Goal: Transaction & Acquisition: Purchase product/service

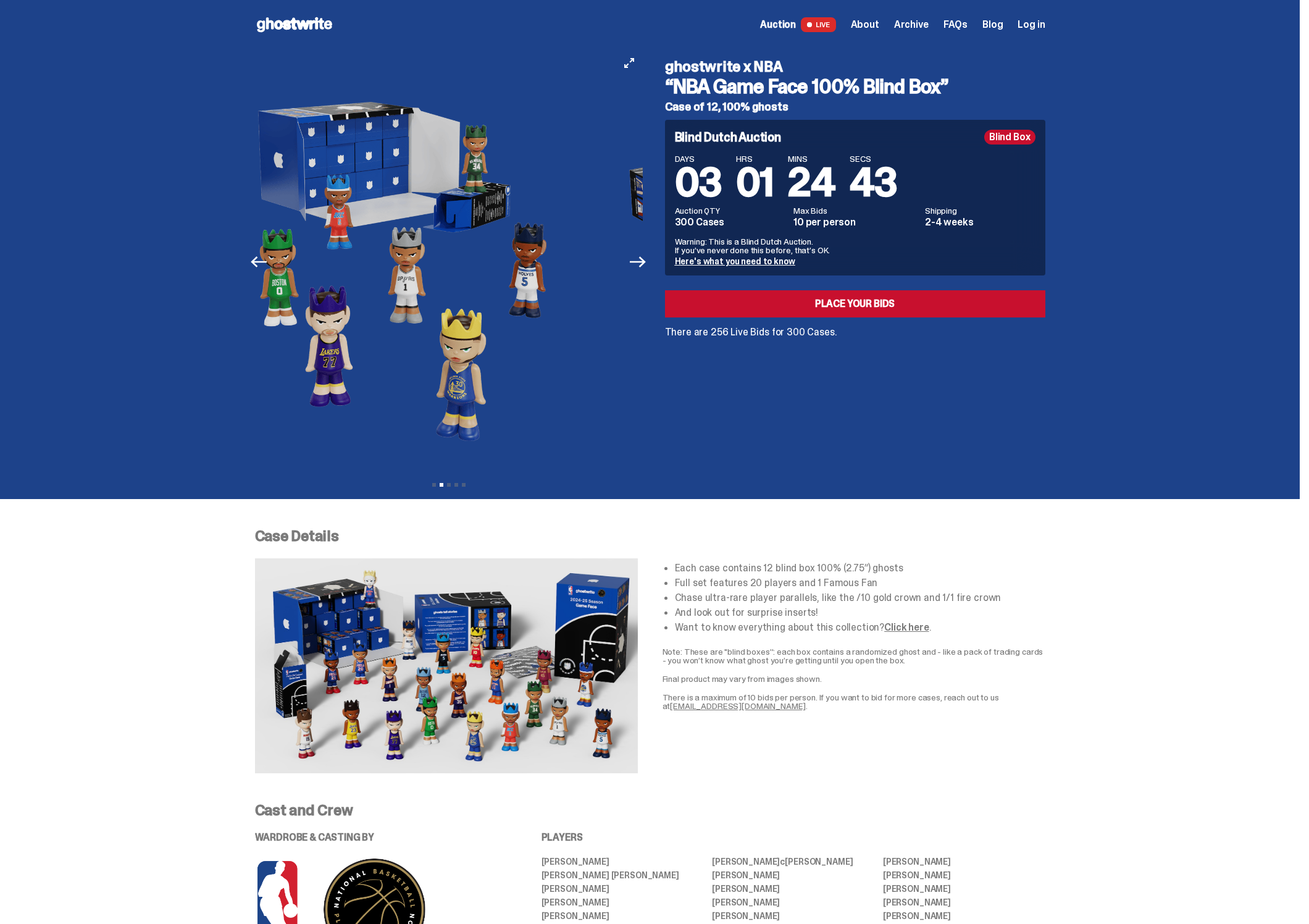
click at [424, 312] on img at bounding box center [398, 262] width 340 height 425
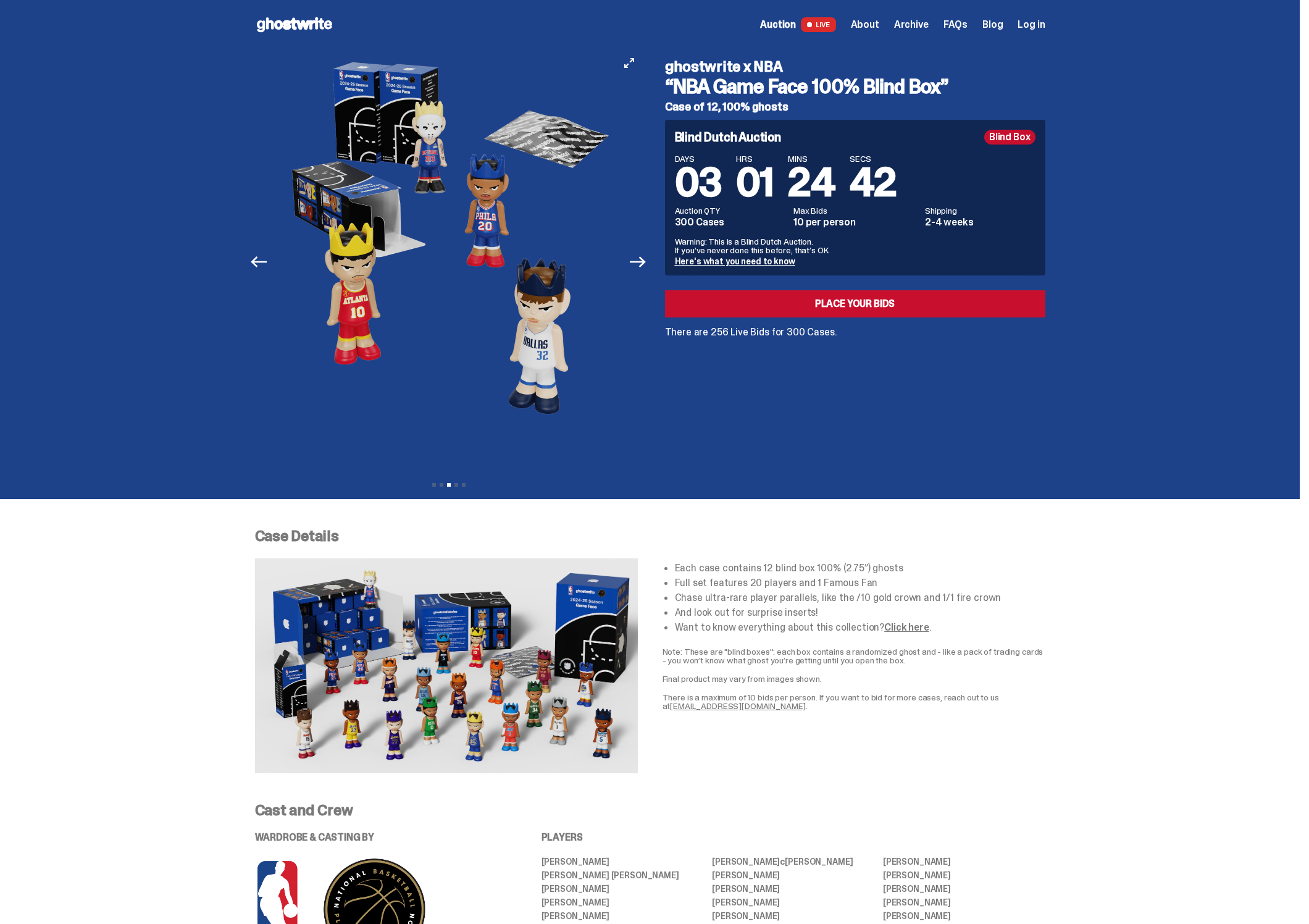
click at [447, 308] on img at bounding box center [449, 262] width 340 height 425
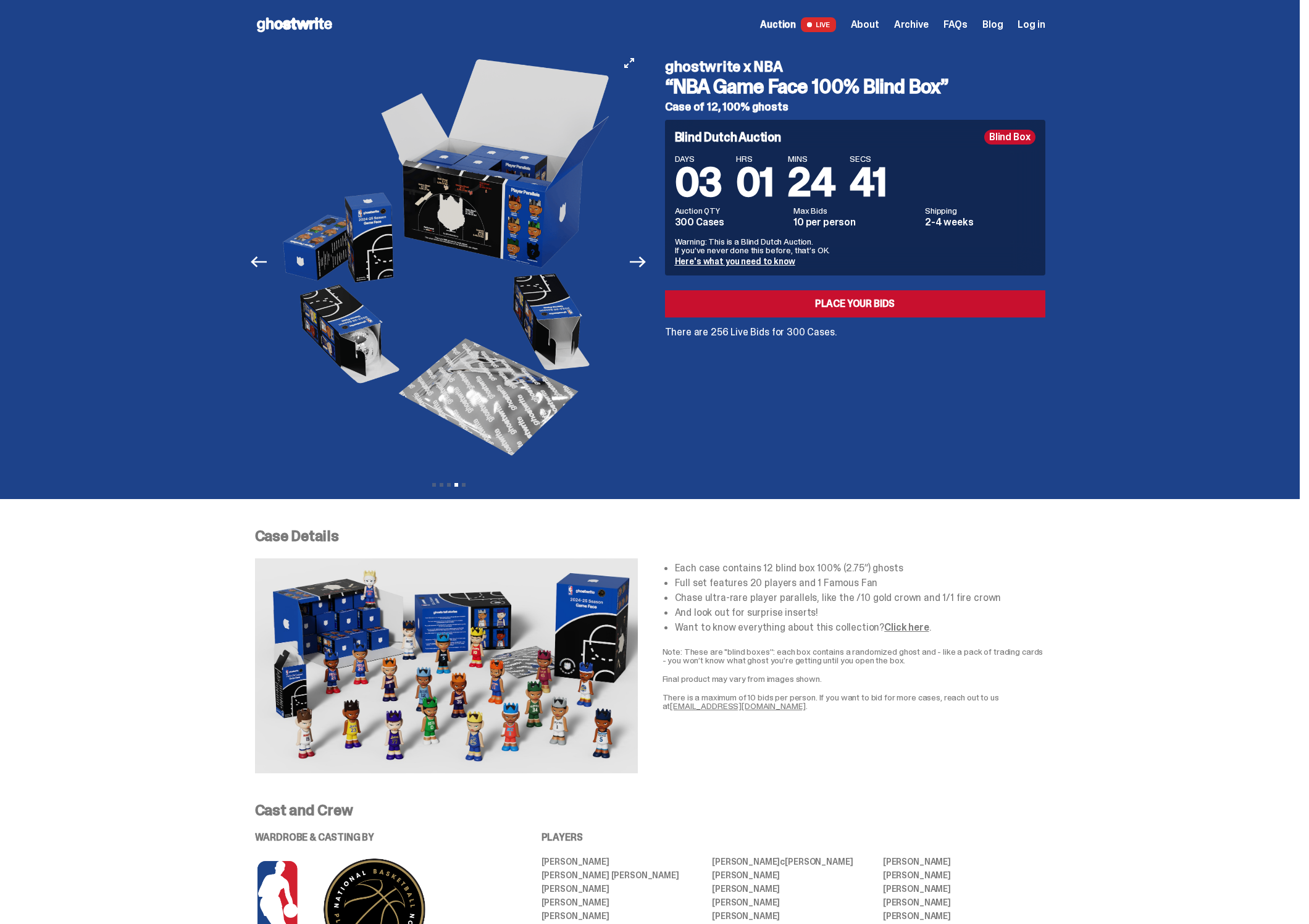
click at [477, 300] on img at bounding box center [449, 262] width 340 height 425
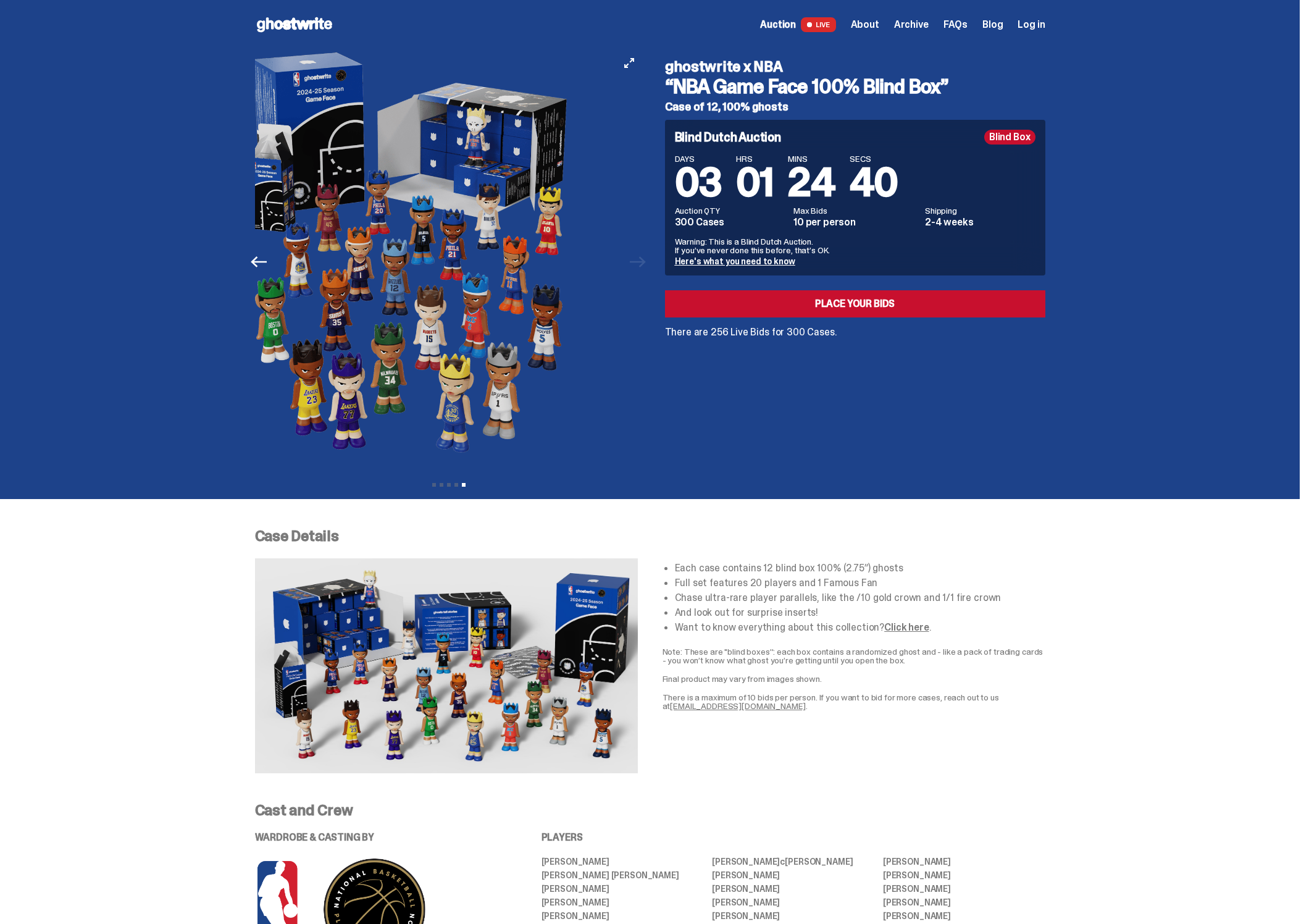
click at [384, 292] on img at bounding box center [410, 262] width 340 height 425
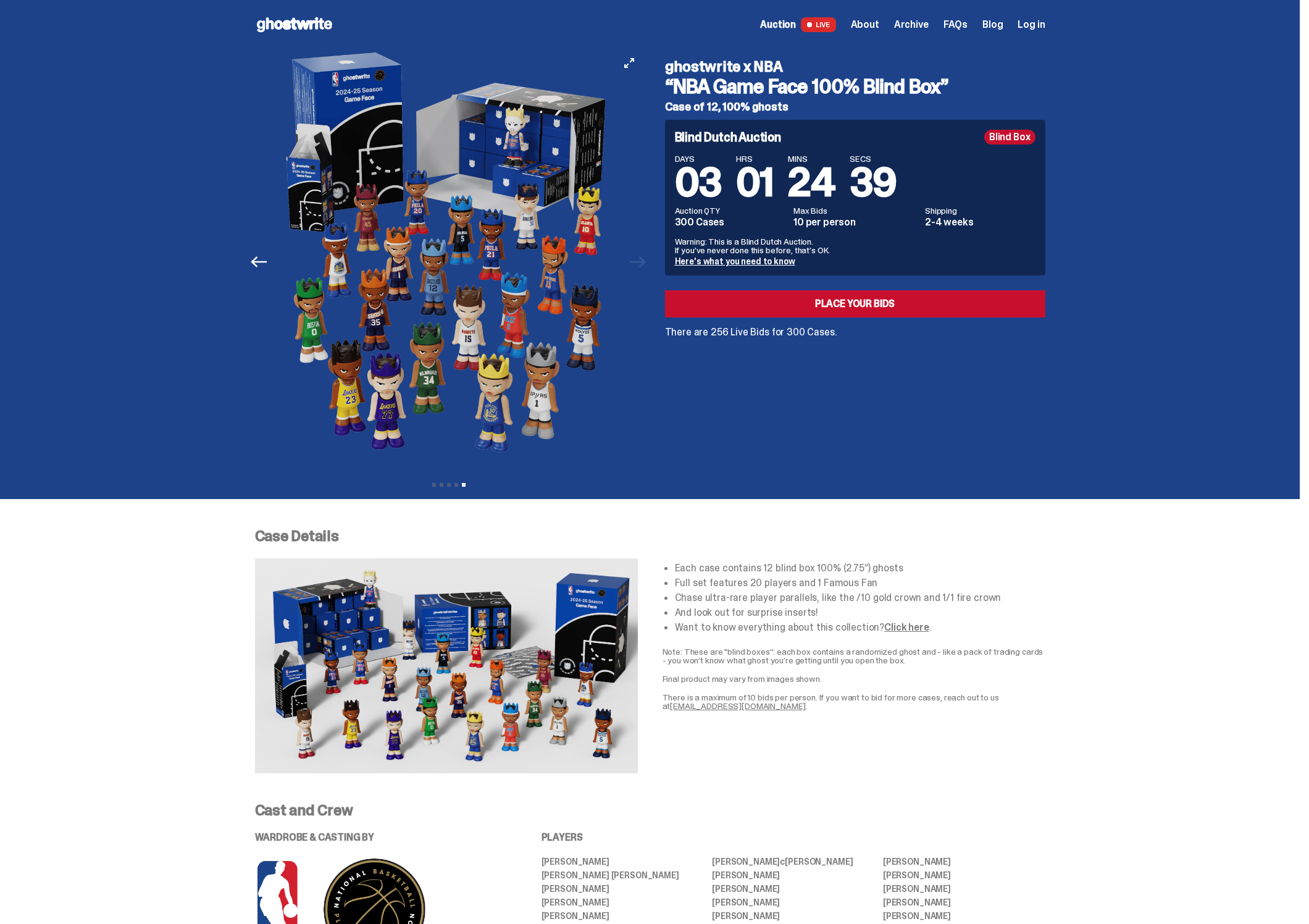
click at [484, 331] on img at bounding box center [449, 262] width 340 height 425
click at [782, 390] on div "ghostwrite x NBA “NBA Game Face 100% Blind Box” Case of 12, 100% ghosts Blind D…" at bounding box center [847, 262] width 395 height 425
click at [446, 291] on img at bounding box center [449, 262] width 340 height 425
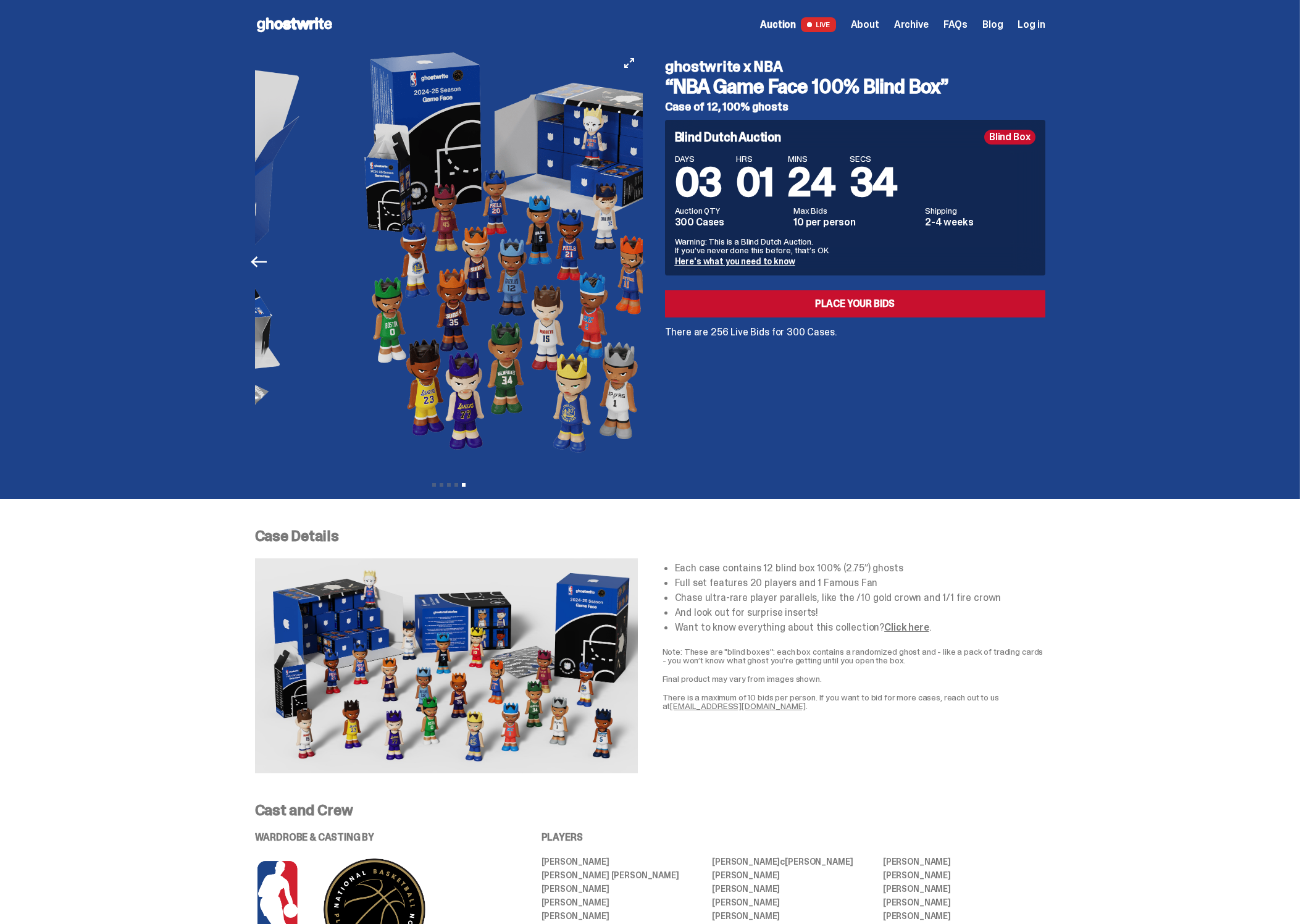
click at [480, 427] on img at bounding box center [527, 262] width 340 height 425
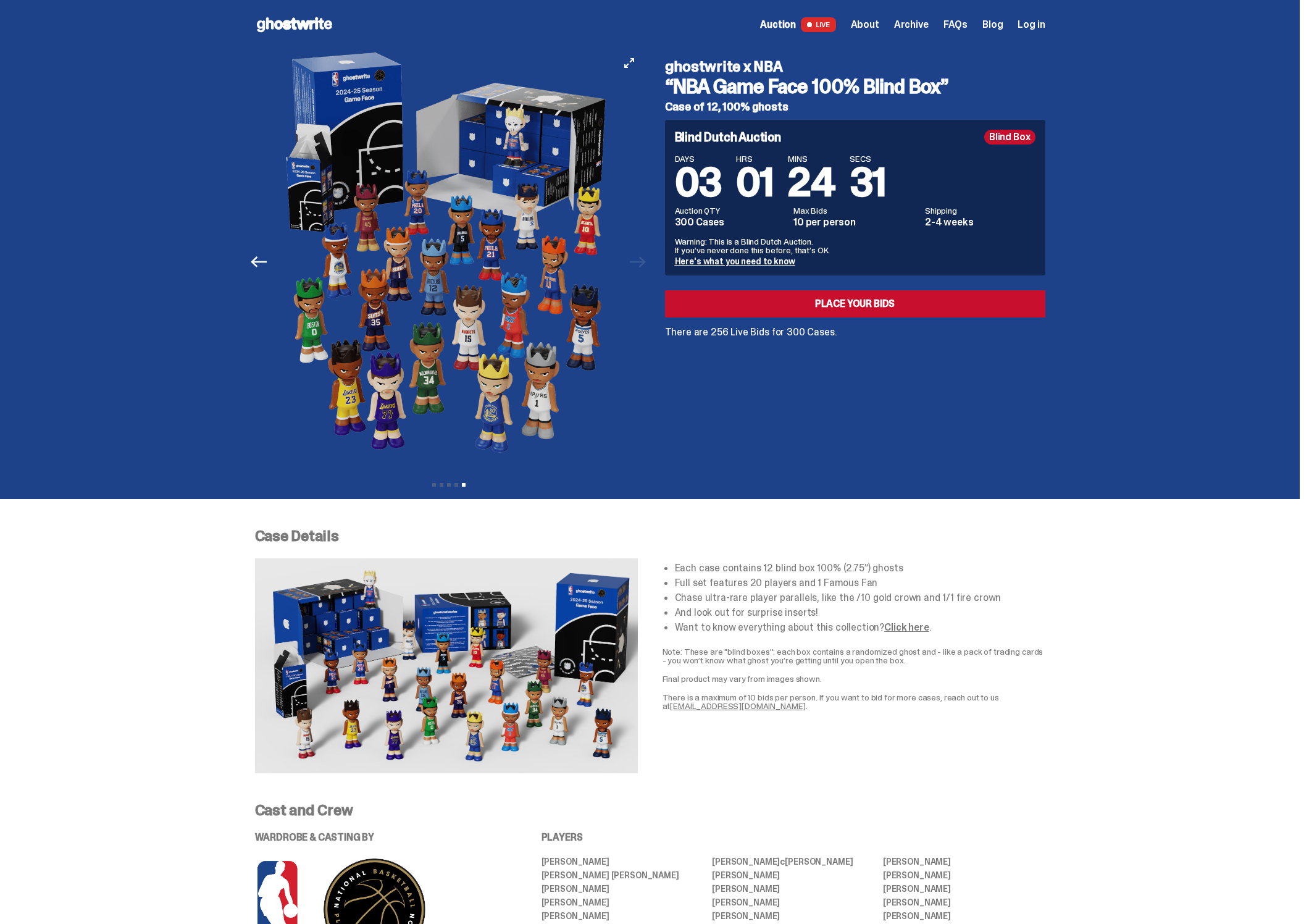
click at [405, 422] on img at bounding box center [449, 262] width 340 height 425
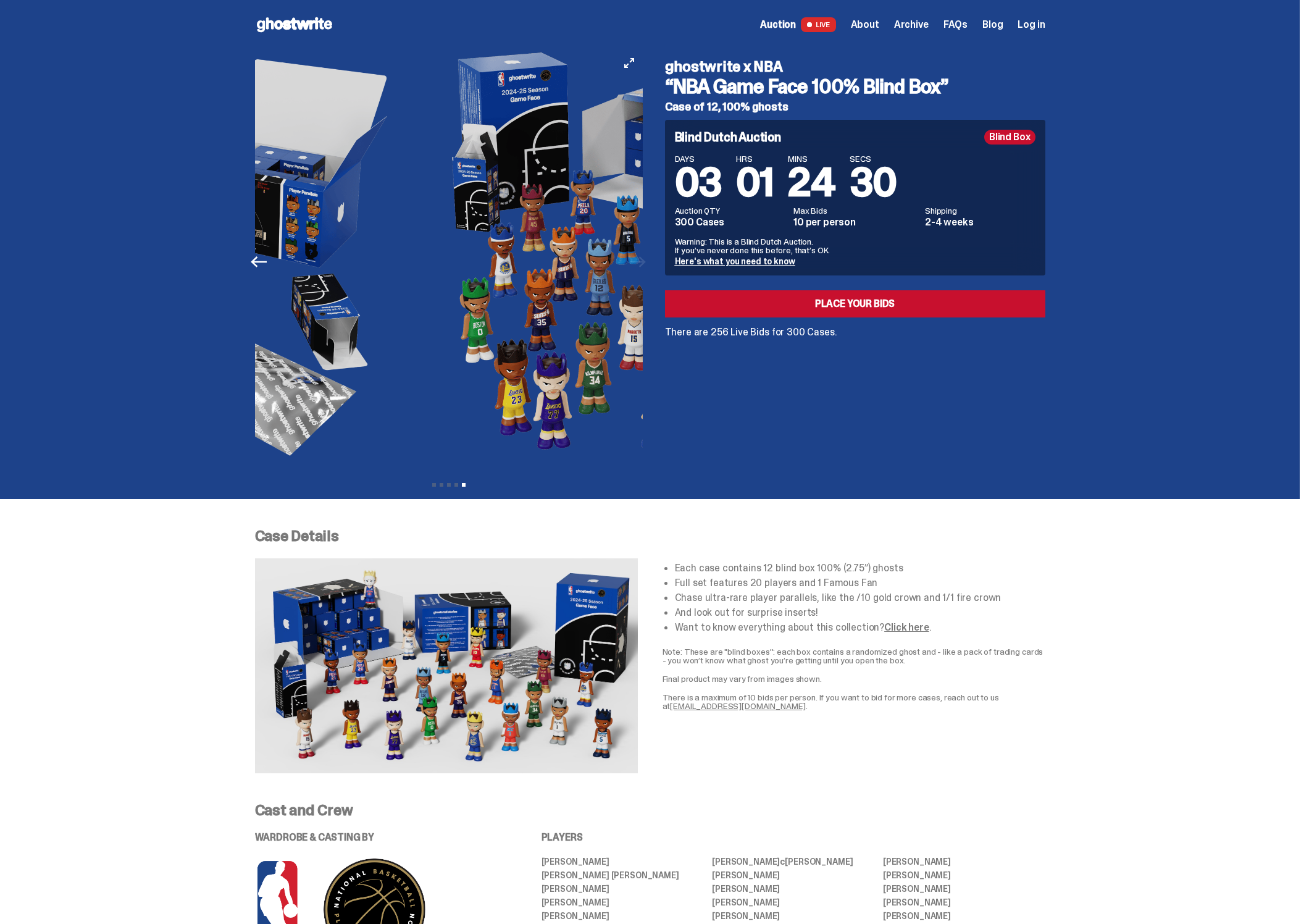
click at [690, 428] on div "Previous Next View slide 1 View slide 2 View slide 3 View slide 4 View slide 5 …" at bounding box center [650, 274] width 790 height 449
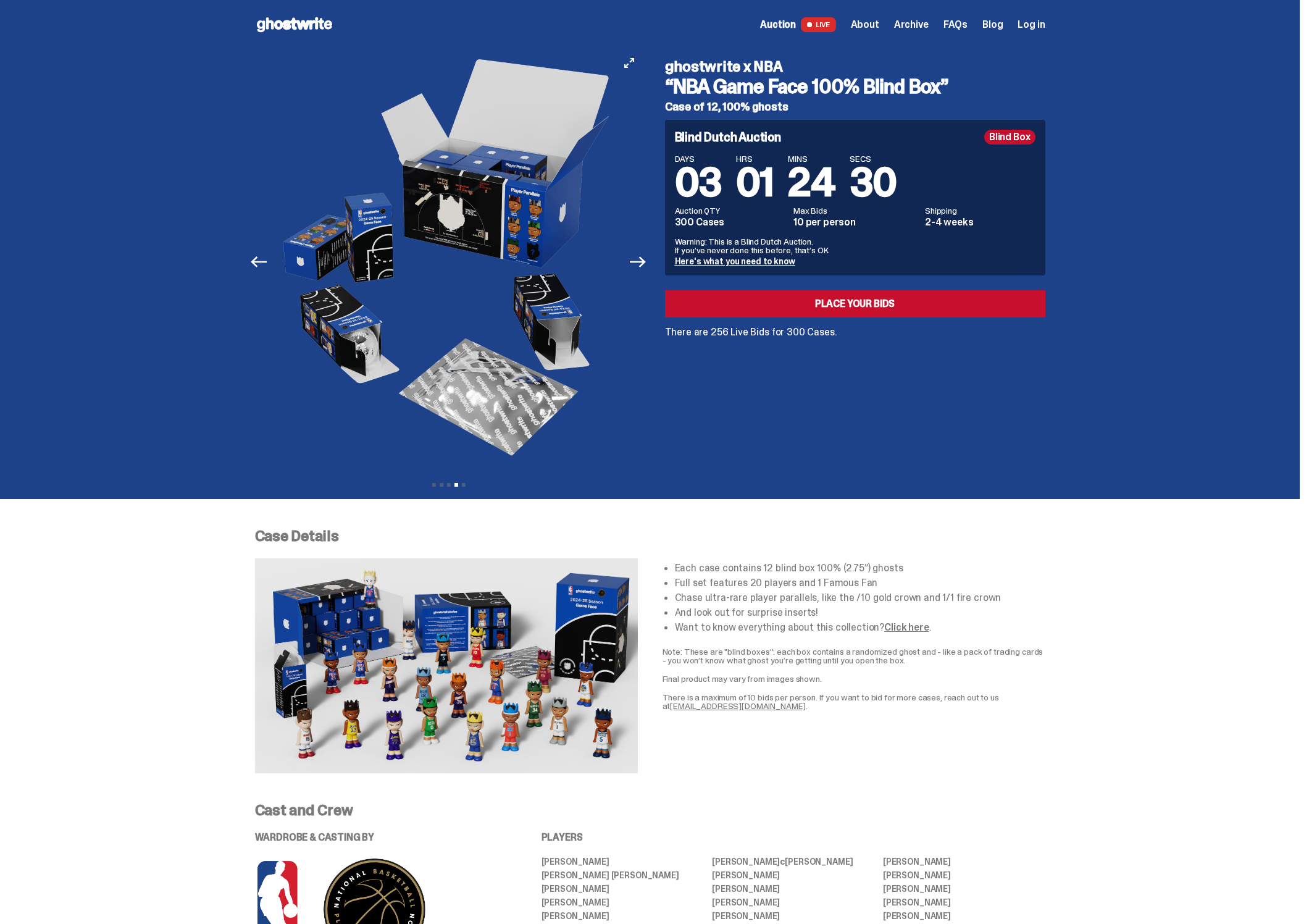
click at [650, 418] on div "Previous Next View slide 1 View slide 2 View slide 3 View slide 4 View slide 5" at bounding box center [453, 262] width 395 height 425
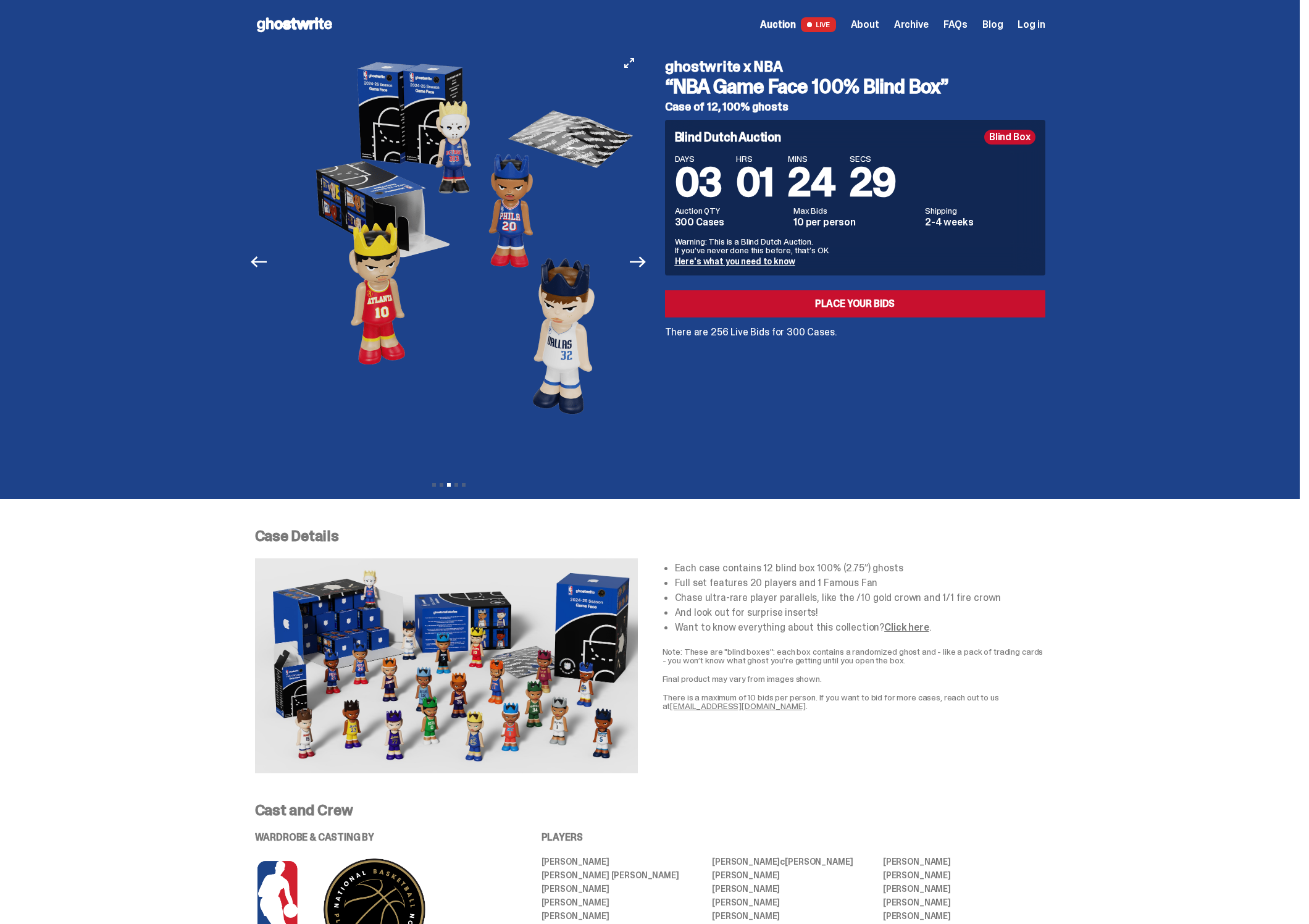
click at [679, 425] on div "Previous Next View slide 1 View slide 2 View slide 3 View slide 4 View slide 5 …" at bounding box center [650, 274] width 790 height 449
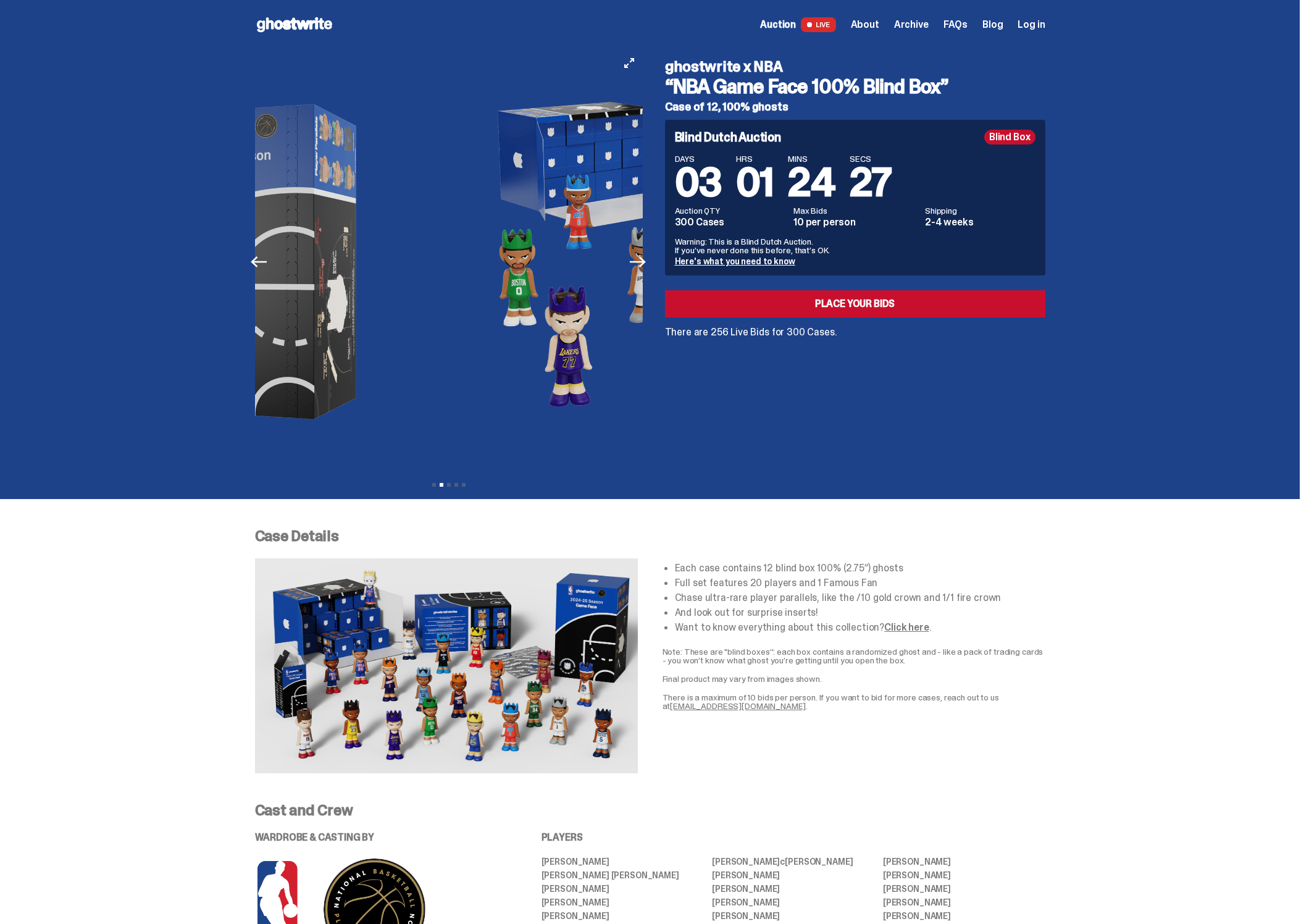
click at [607, 408] on img at bounding box center [638, 262] width 340 height 425
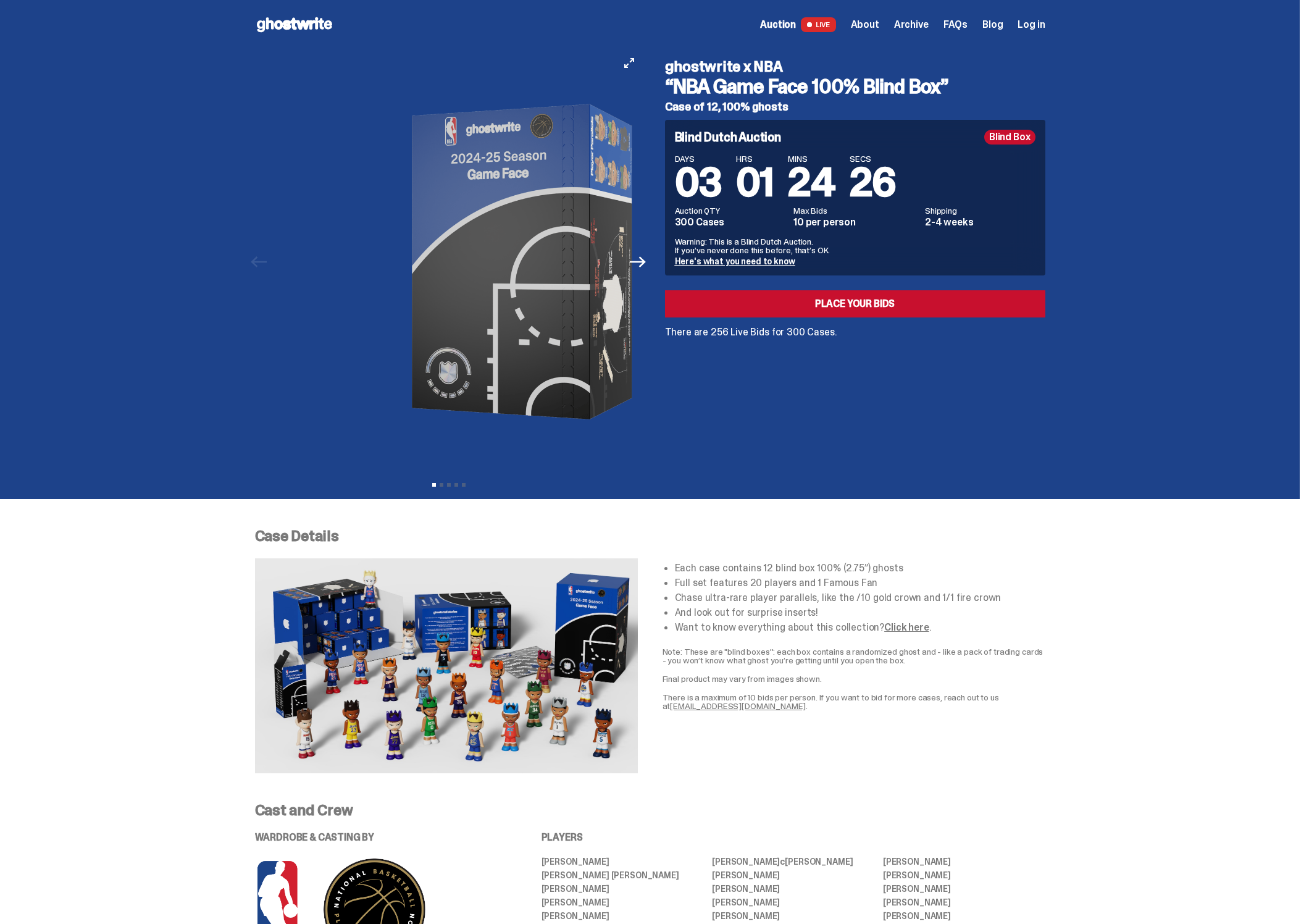
click at [629, 411] on img at bounding box center [525, 262] width 340 height 425
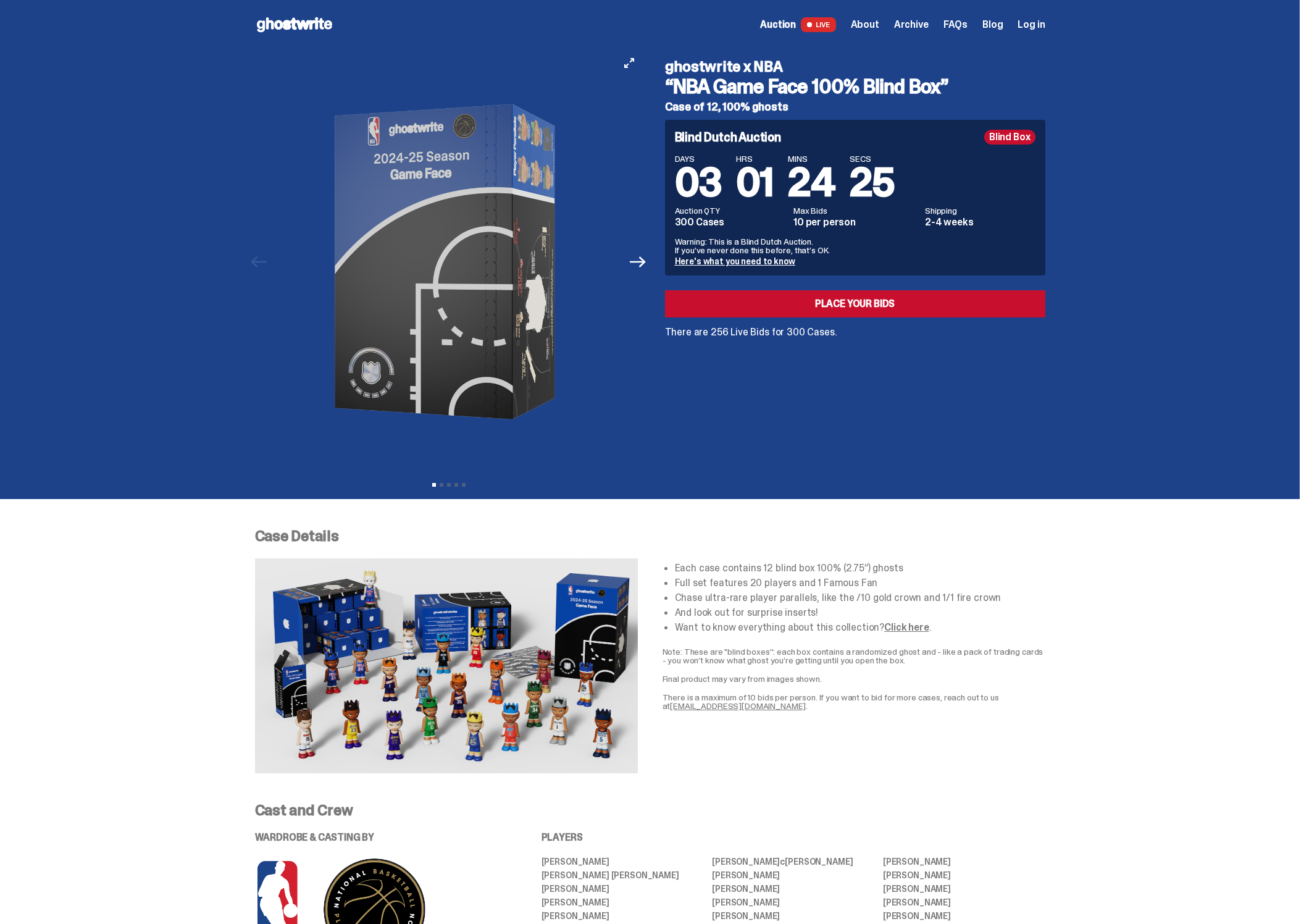
click at [373, 144] on img at bounding box center [449, 262] width 340 height 425
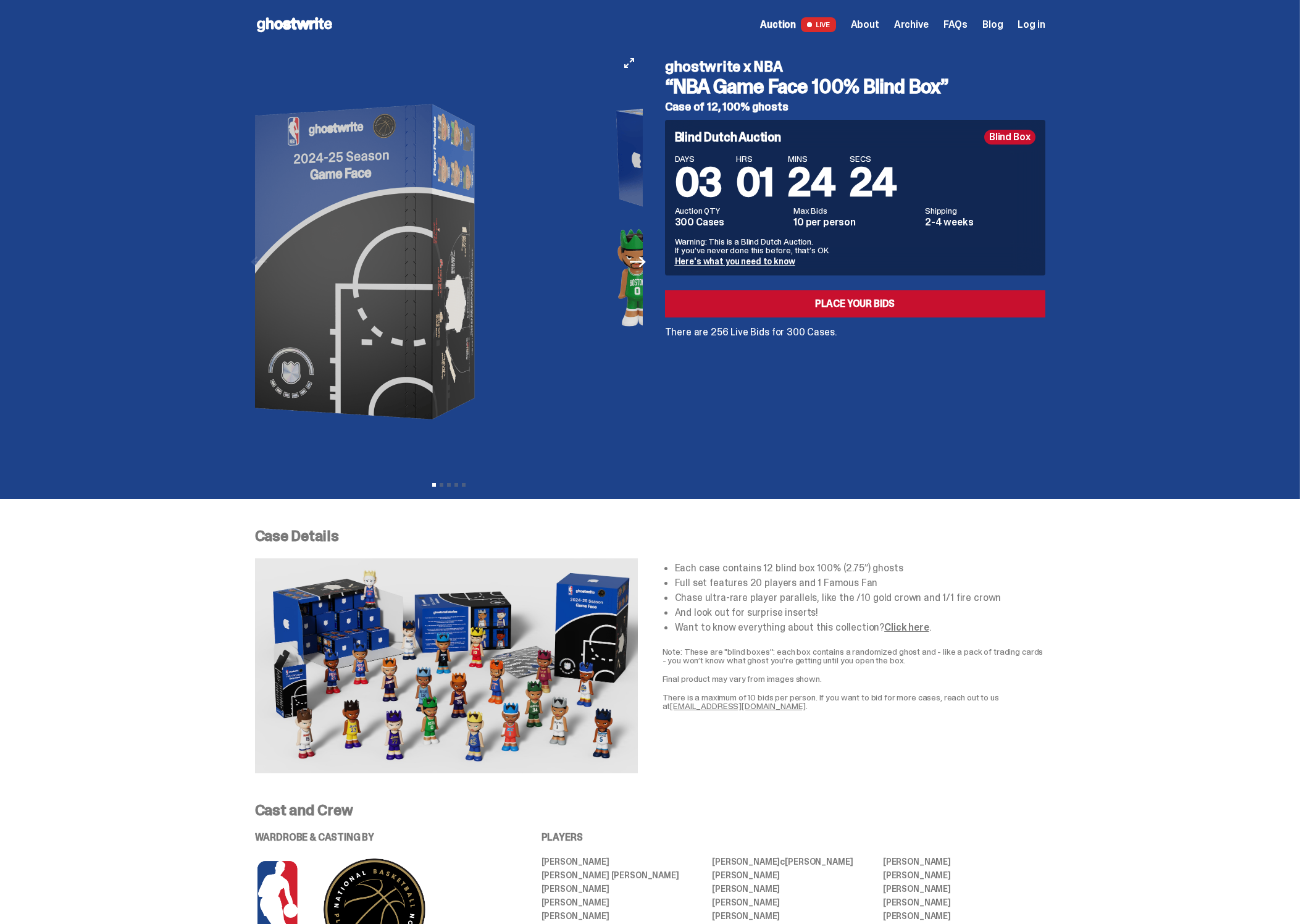
click at [479, 362] on img at bounding box center [368, 262] width 340 height 425
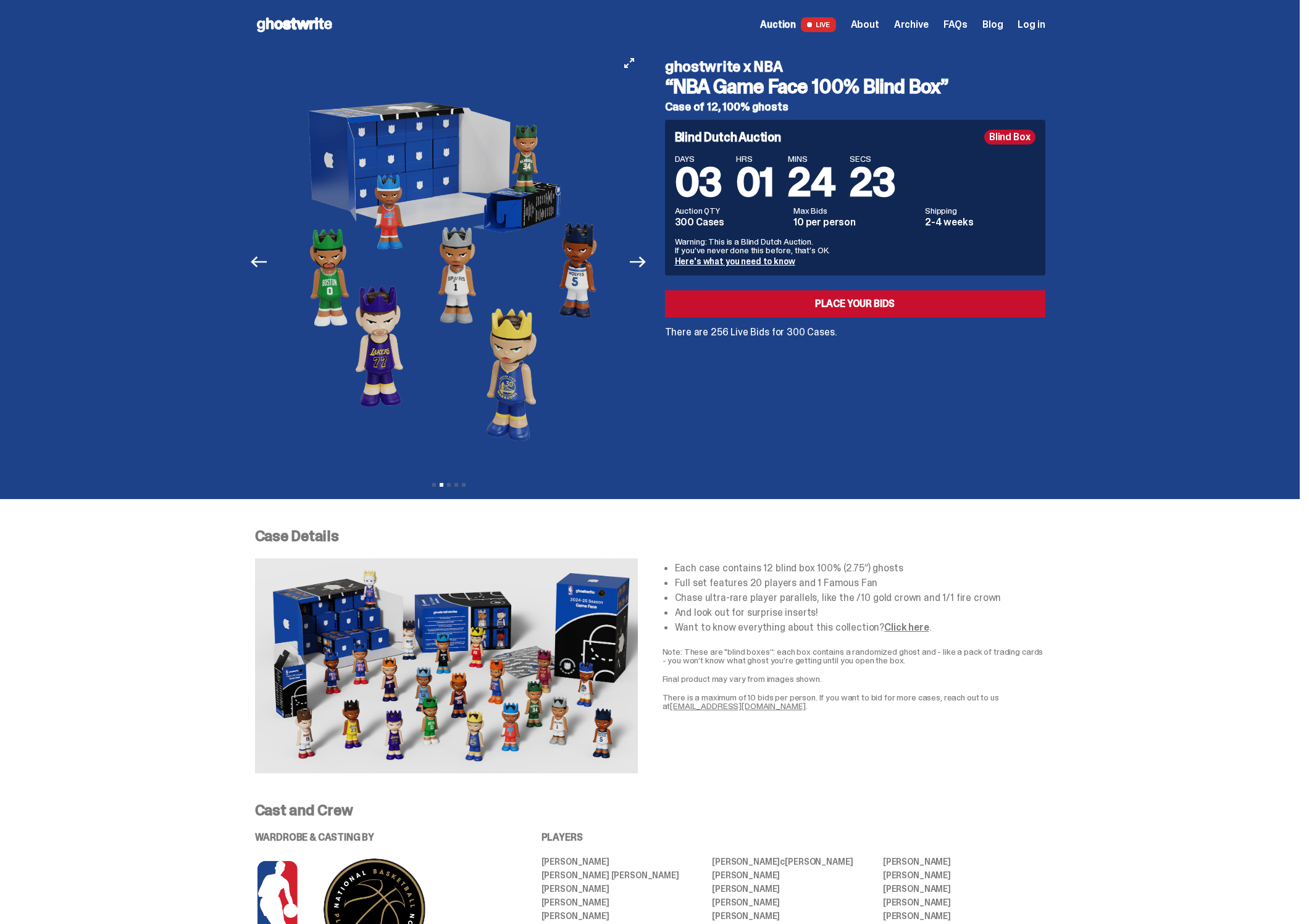
click at [408, 378] on img at bounding box center [449, 262] width 340 height 425
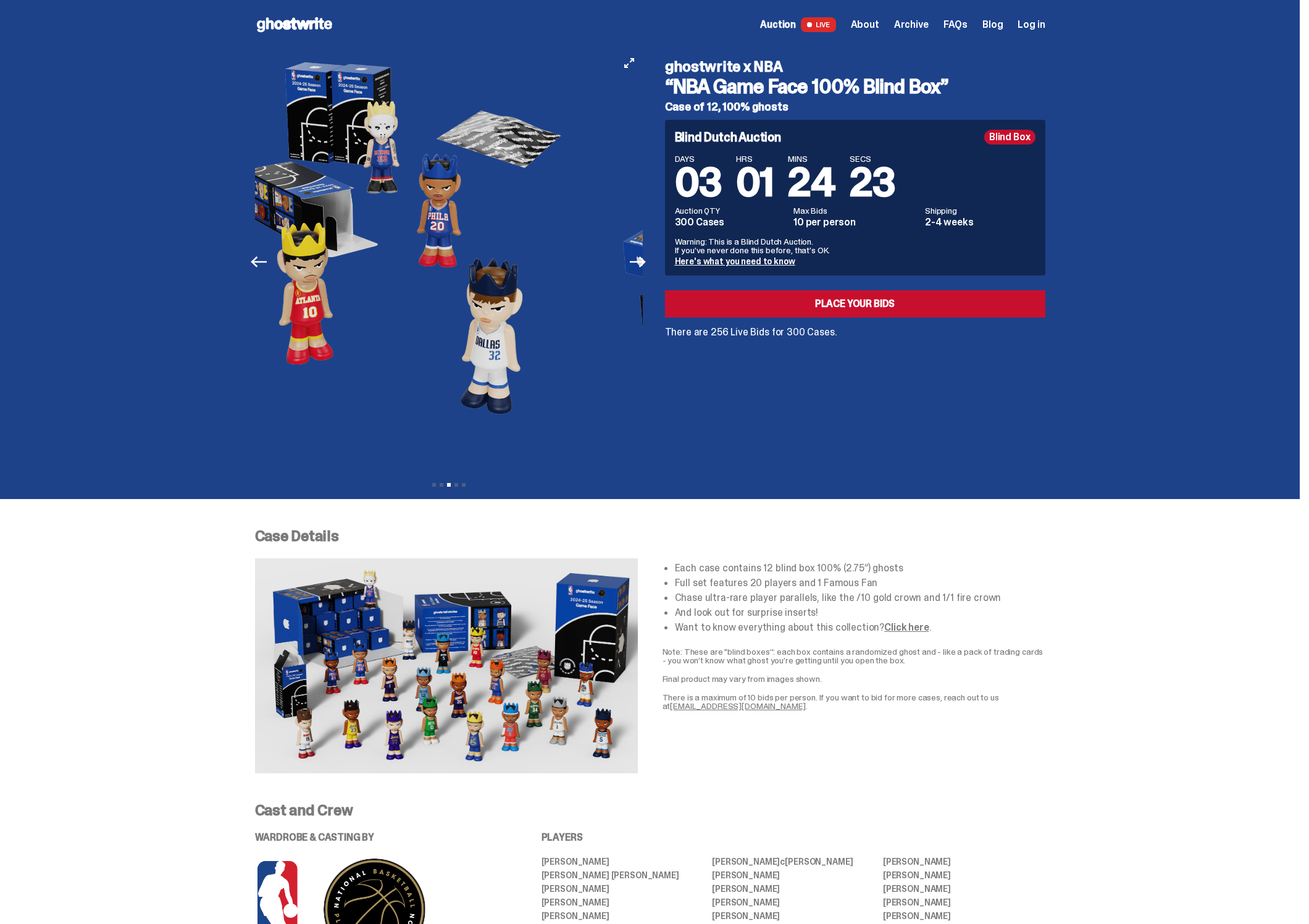
click at [393, 373] on img at bounding box center [401, 262] width 340 height 425
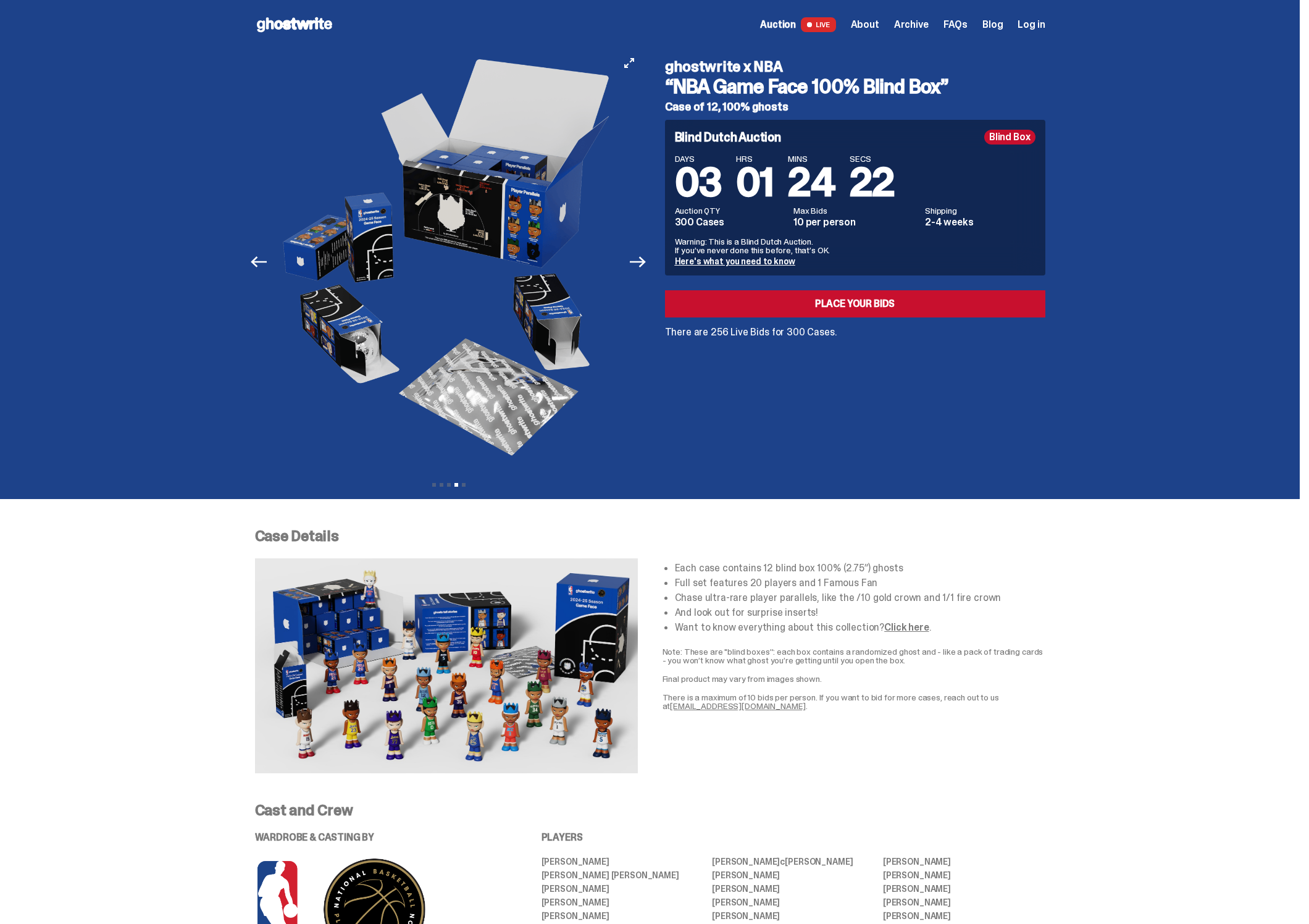
click at [340, 371] on img at bounding box center [449, 262] width 340 height 425
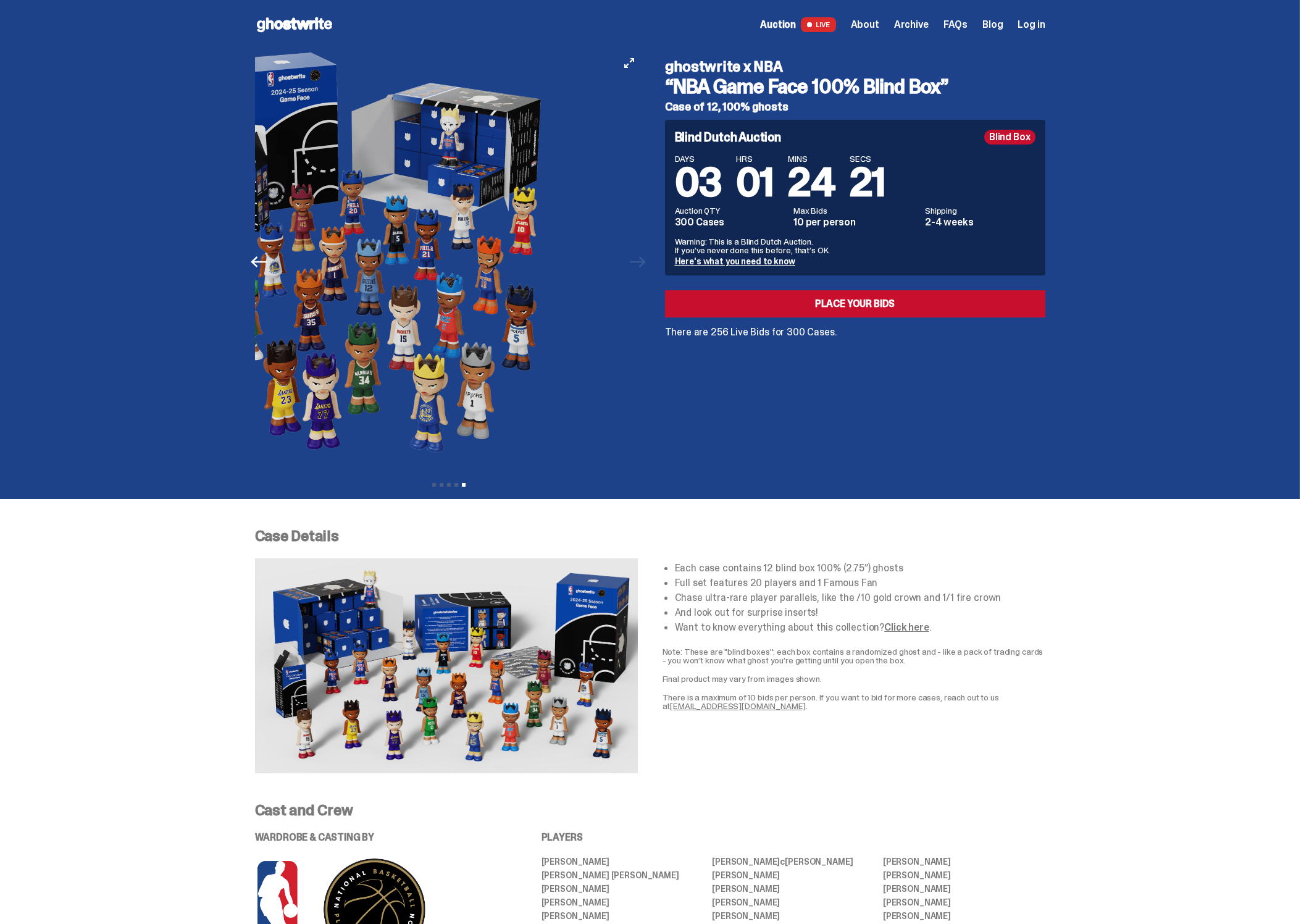
click at [327, 369] on img at bounding box center [384, 262] width 340 height 425
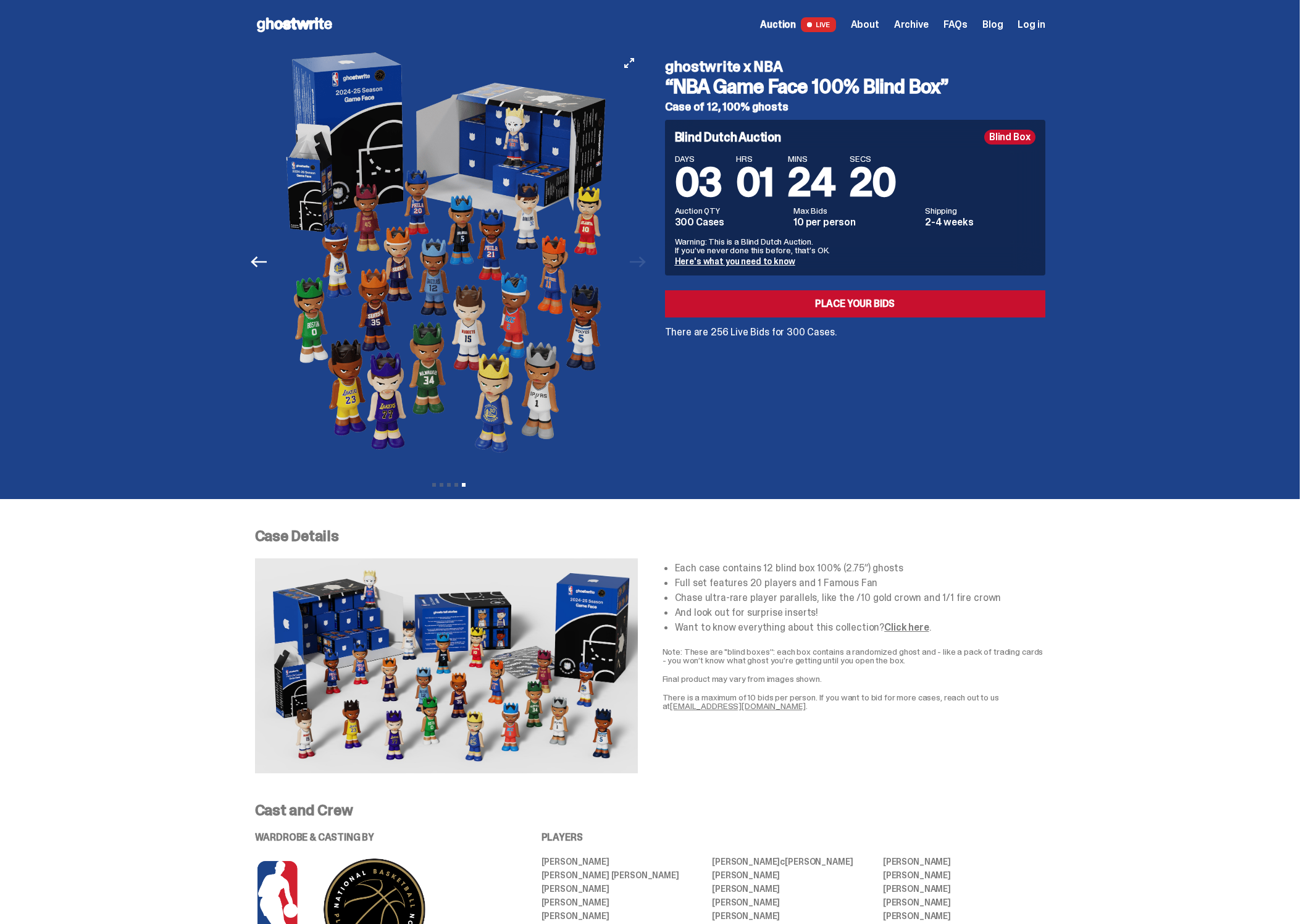
click at [558, 170] on img at bounding box center [449, 262] width 340 height 425
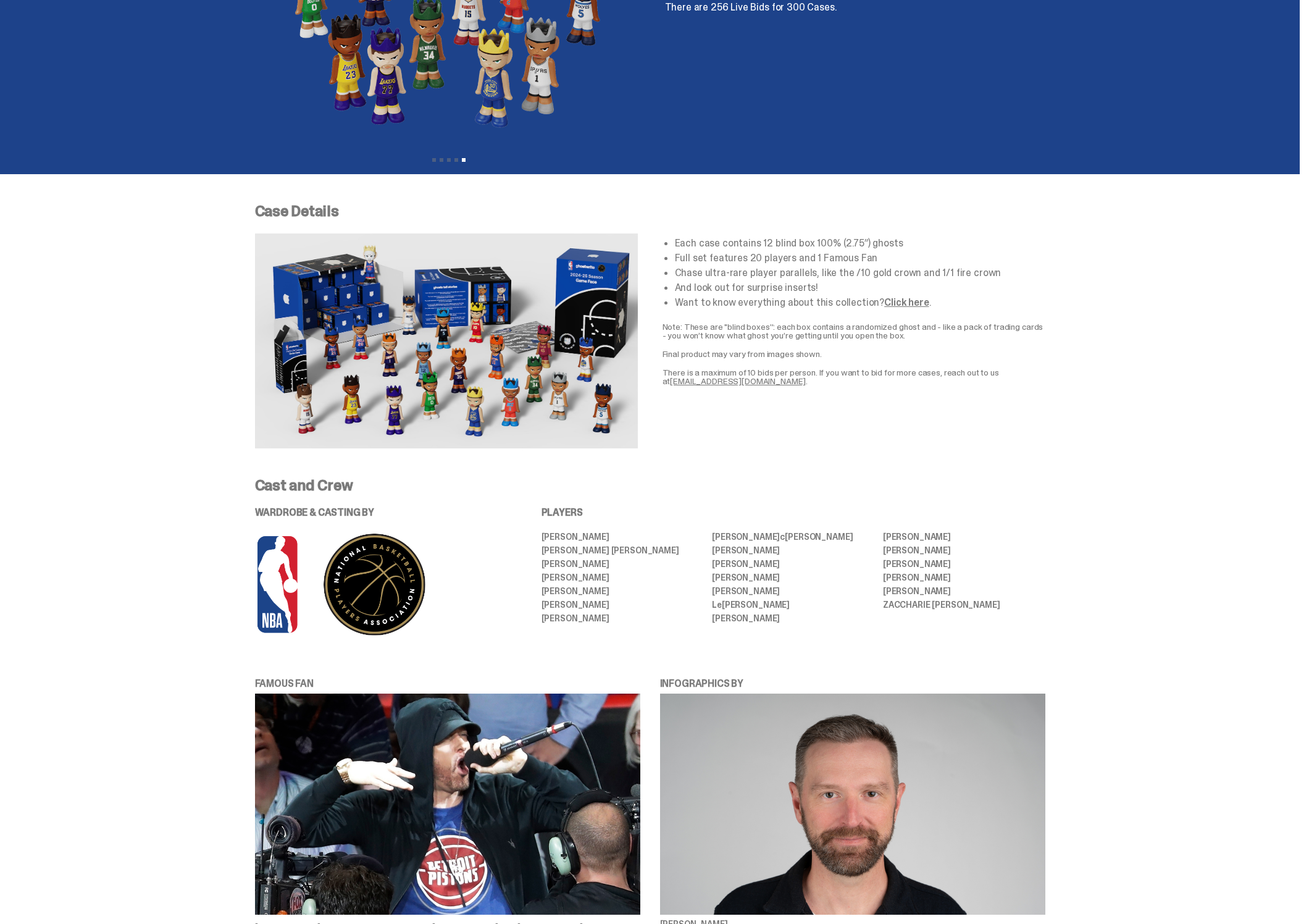
click at [456, 323] on img at bounding box center [447, 340] width 383 height 215
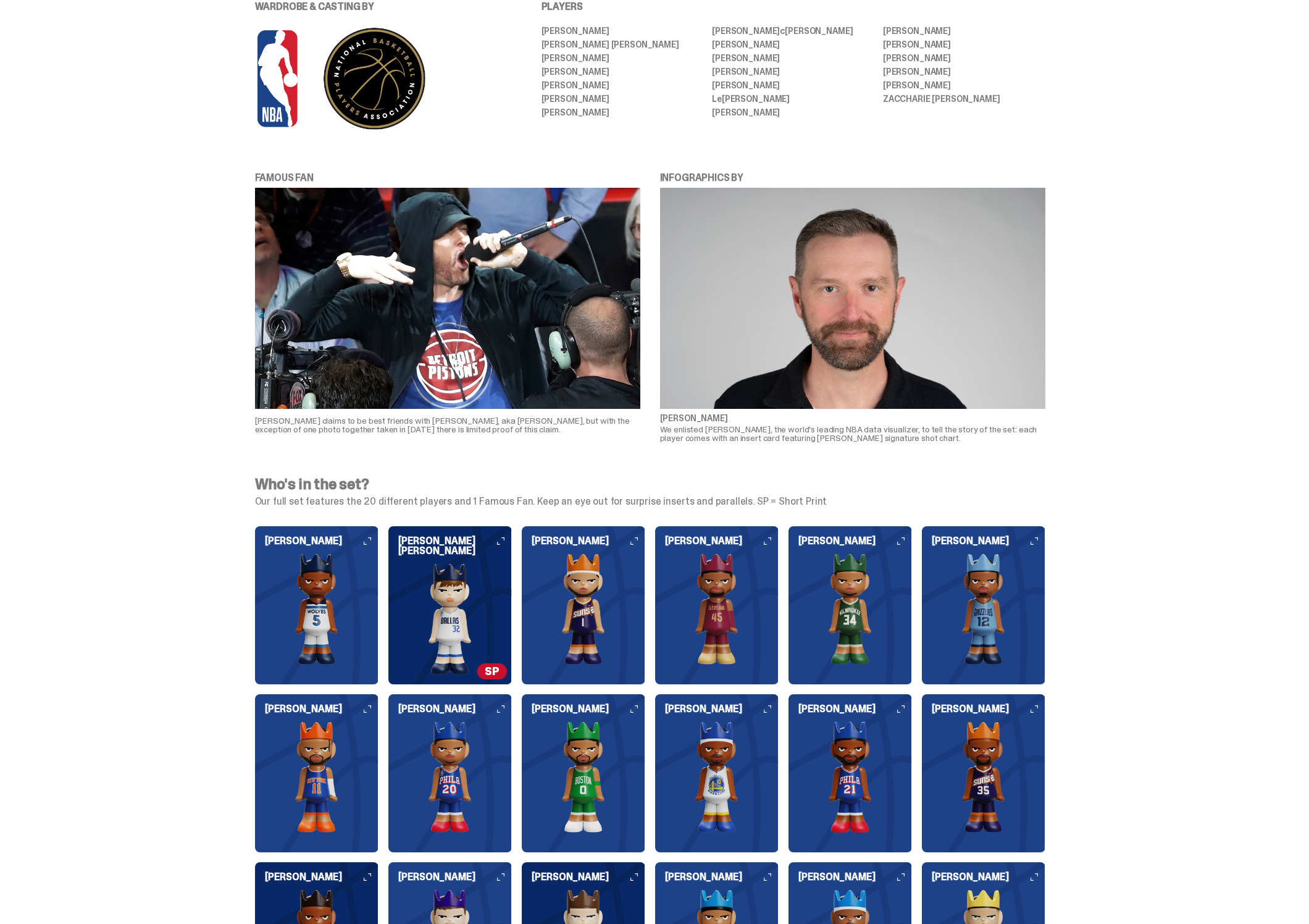
scroll to position [951, 0]
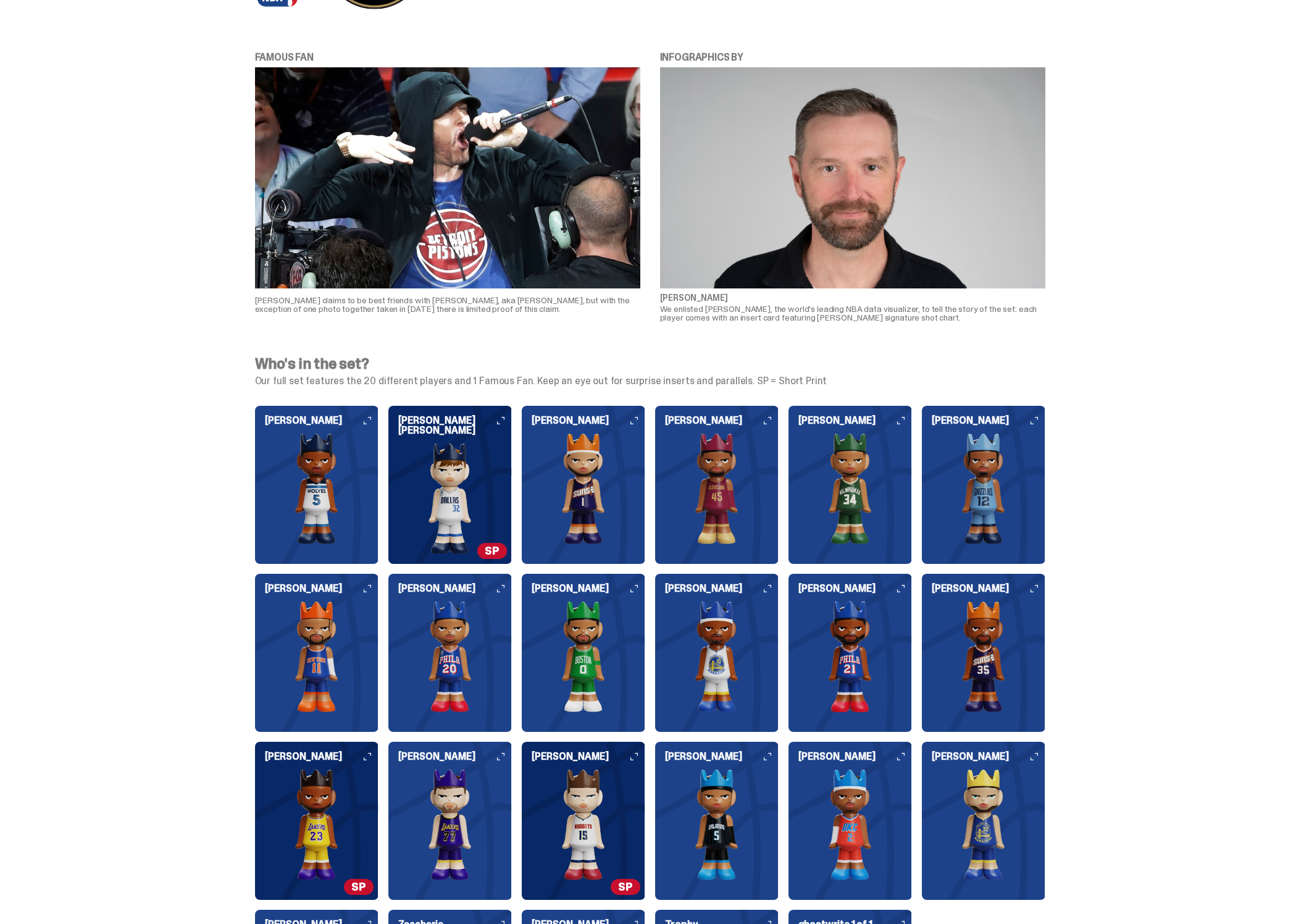
click at [490, 558] on span "SP" at bounding box center [492, 551] width 30 height 16
drag, startPoint x: 497, startPoint y: 551, endPoint x: 465, endPoint y: 547, distance: 32.2
click at [465, 547] on div "Cooper Flagg SP" at bounding box center [450, 484] width 123 height 158
click at [469, 546] on div "Cooper Flagg SP" at bounding box center [450, 484] width 123 height 158
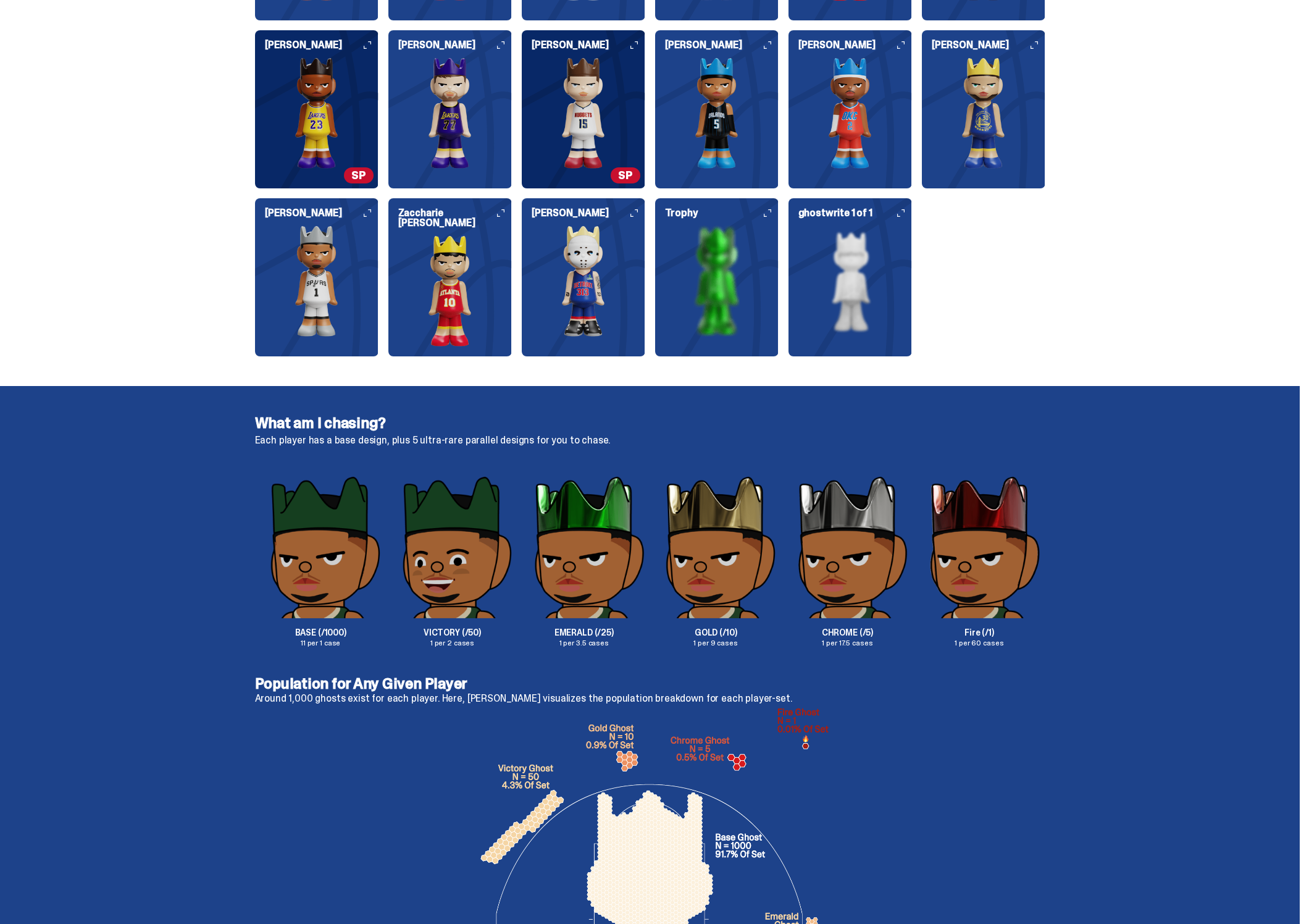
scroll to position [1726, 0]
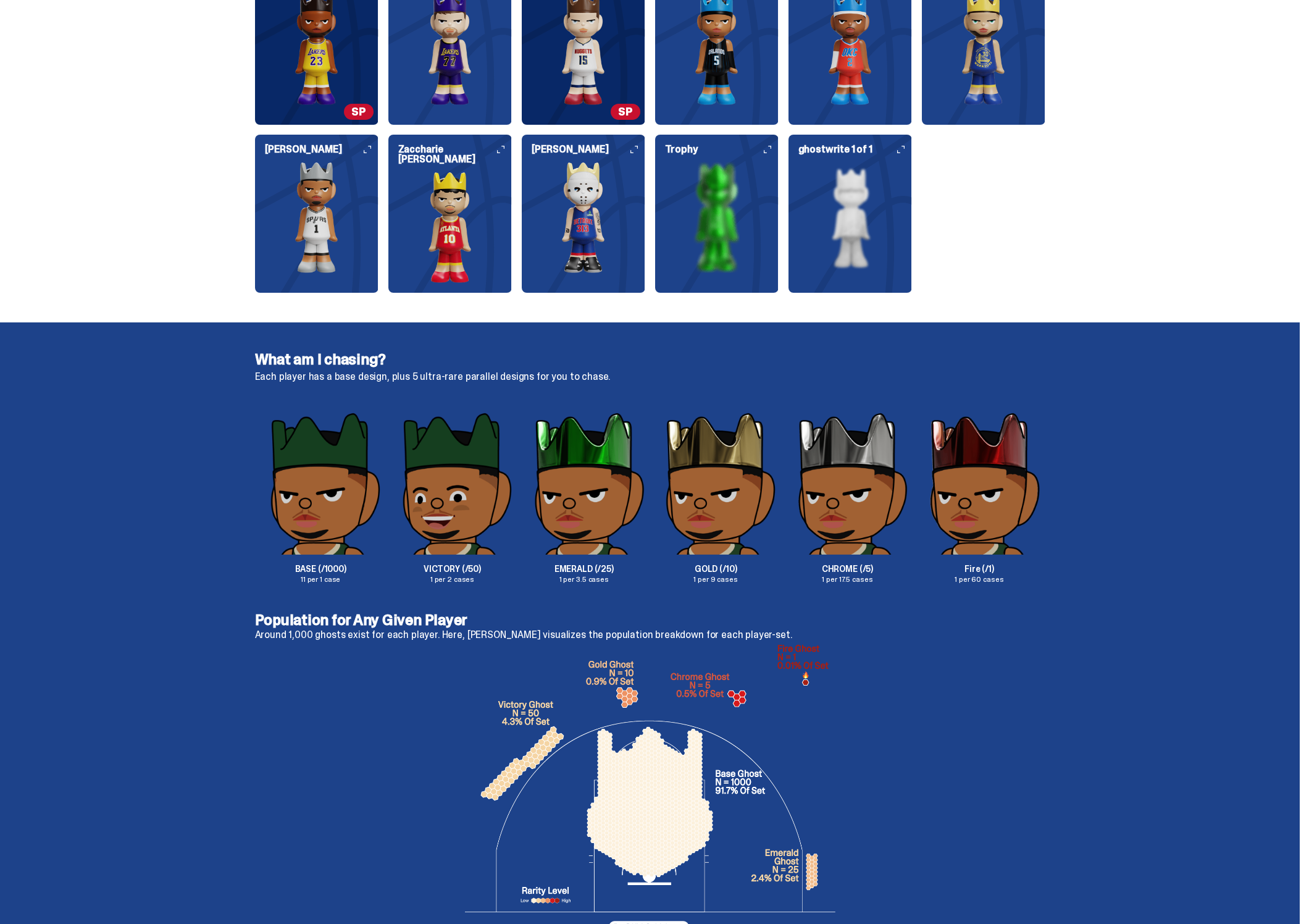
click at [875, 451] on img at bounding box center [848, 482] width 131 height 144
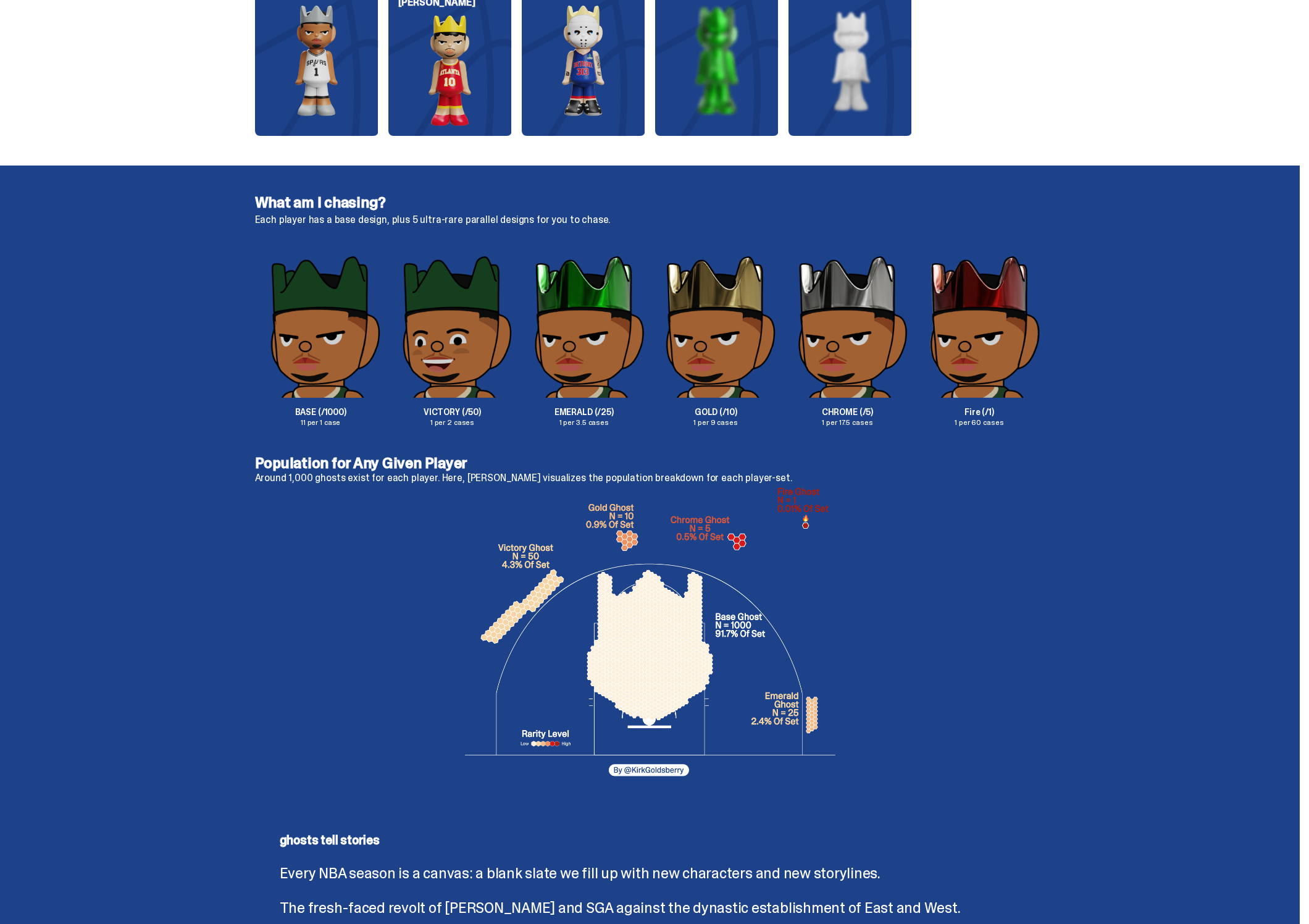
scroll to position [1946, 0]
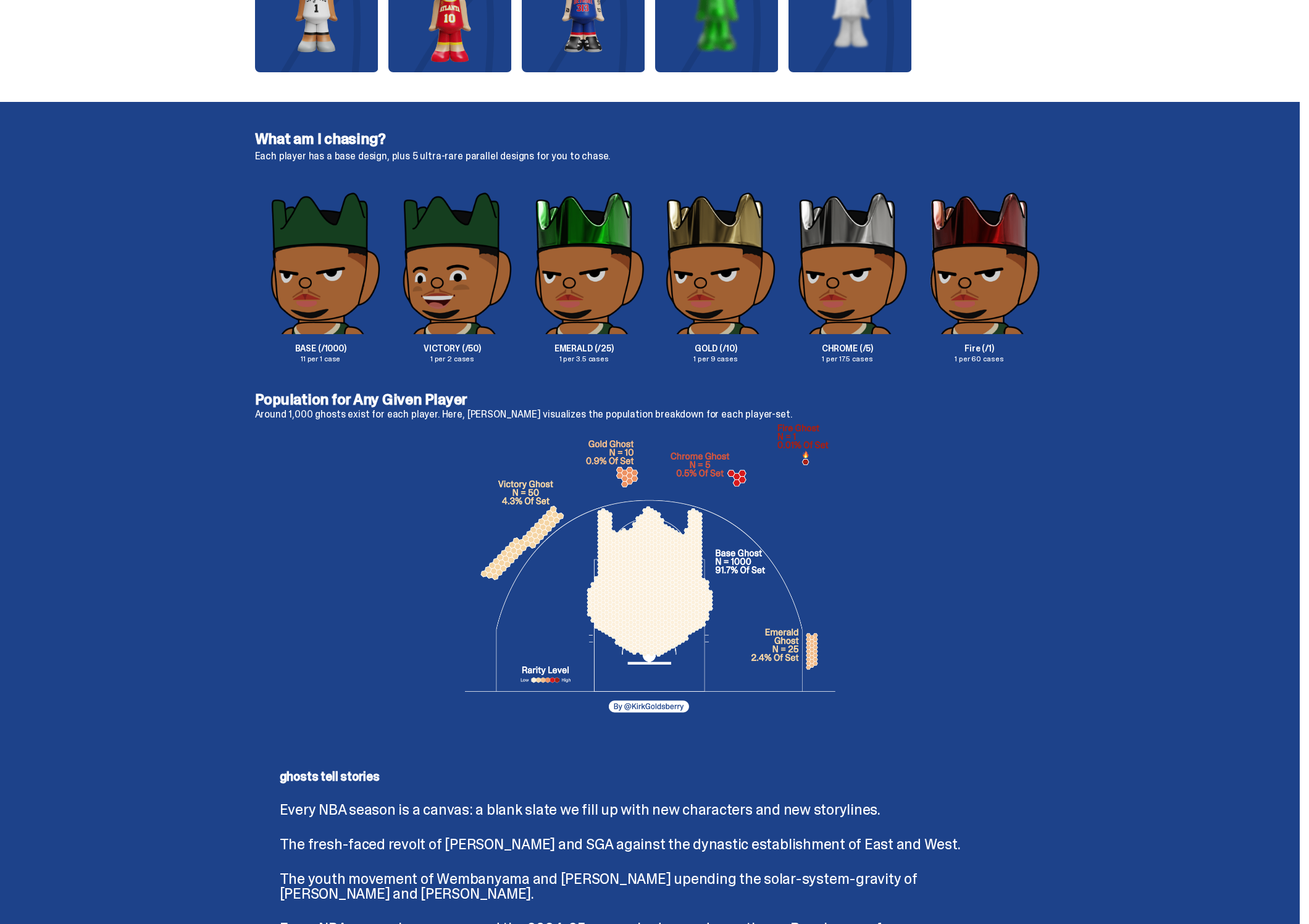
click at [947, 625] on div at bounding box center [650, 573] width 790 height 306
click at [947, 623] on div at bounding box center [650, 573] width 790 height 306
click at [945, 620] on div at bounding box center [650, 573] width 790 height 306
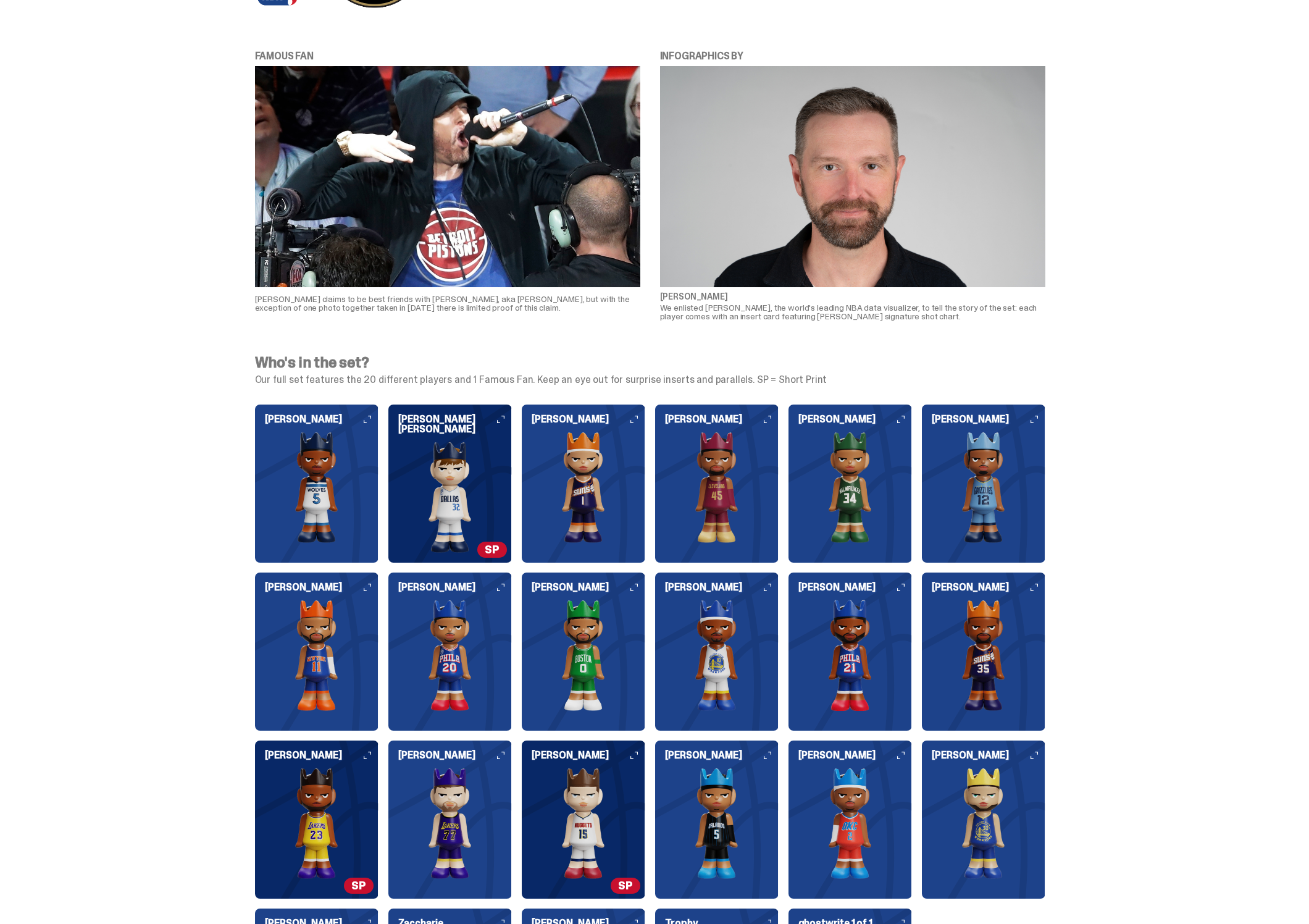
scroll to position [0, 0]
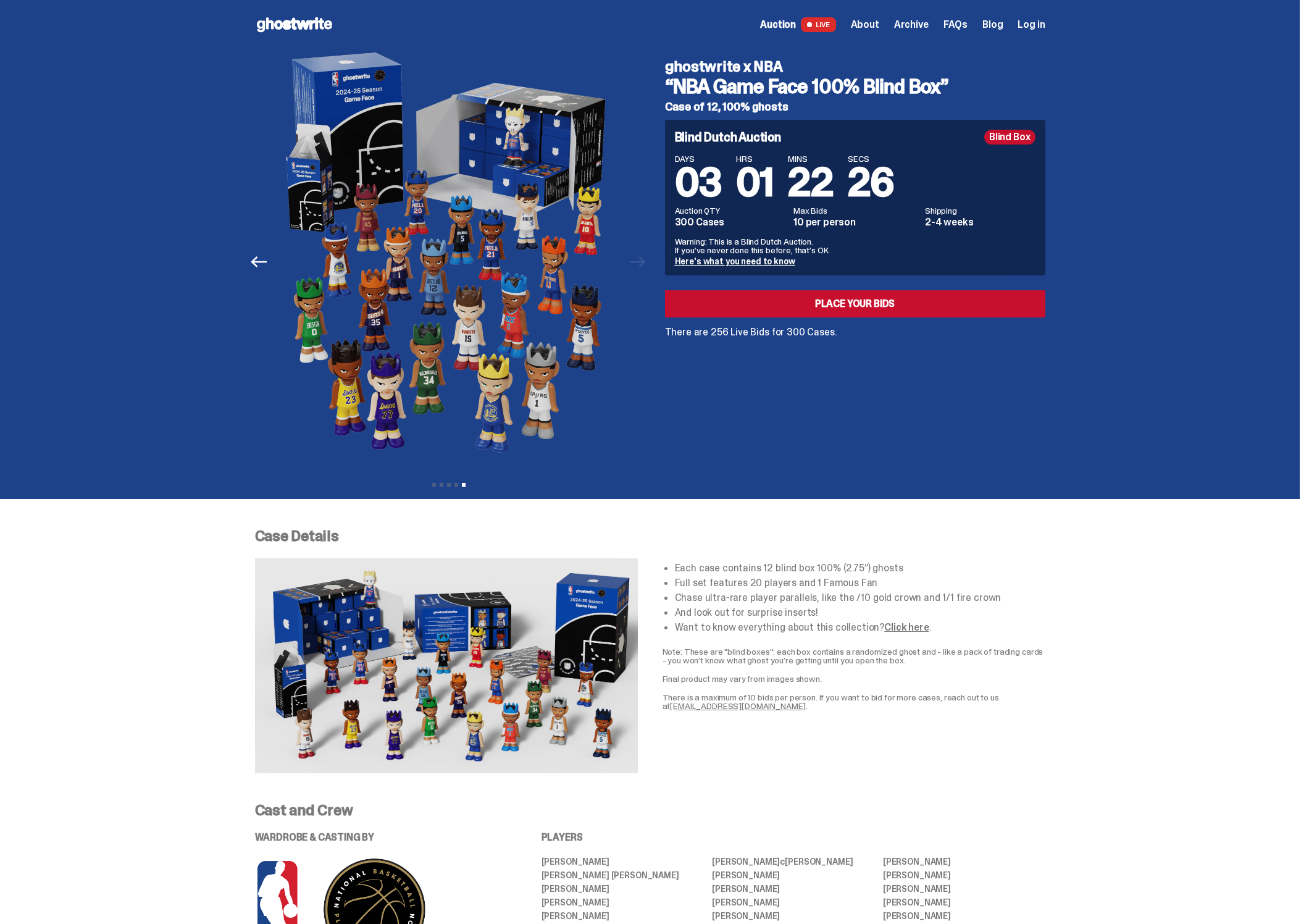
click at [290, 24] on use at bounding box center [295, 25] width 75 height 15
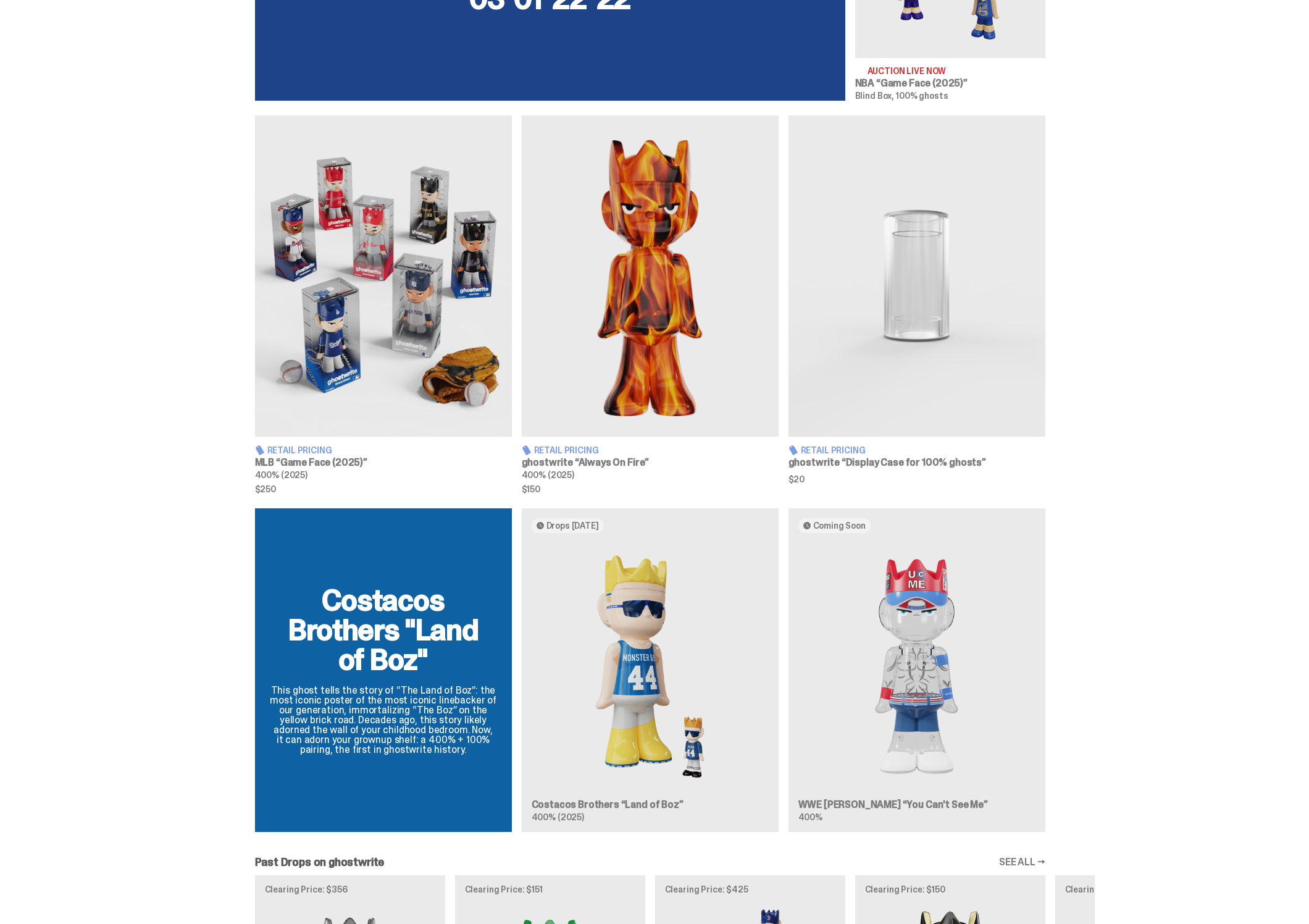
scroll to position [576, 0]
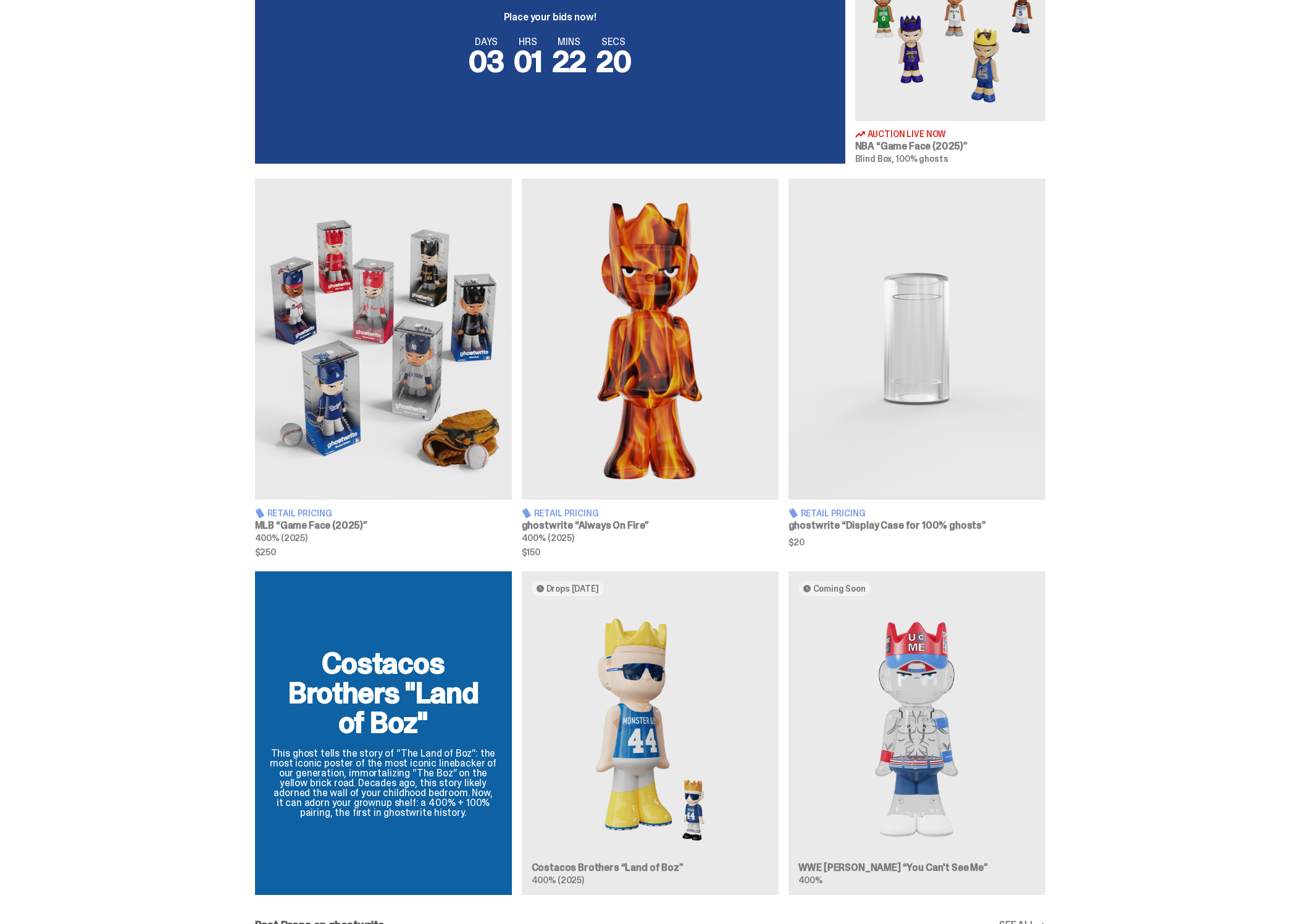
click at [1129, 642] on div "Costacos Brothers "Land of Boz" This ghost tells the story of “The Land of Boz”…" at bounding box center [650, 738] width 1300 height 333
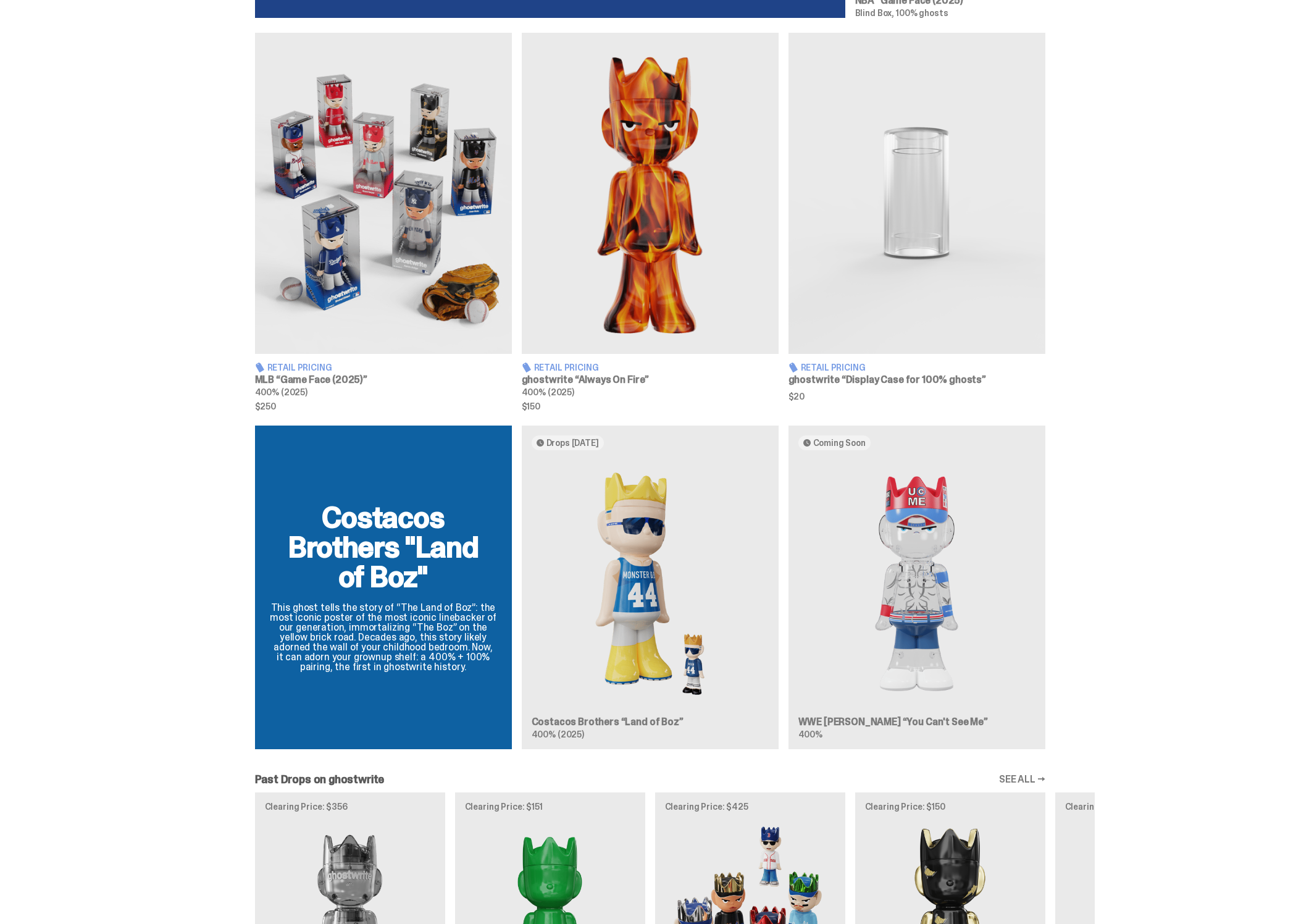
click at [921, 547] on div "Costacos Brothers "Land of Boz" This ghost tells the story of “The Land of Boz”…" at bounding box center [650, 592] width 889 height 333
click at [830, 666] on div "Costacos Brothers "Land of Boz" This ghost tells the story of “The Land of Boz”…" at bounding box center [650, 592] width 889 height 333
click at [865, 668] on div "Costacos Brothers "Land of Boz" This ghost tells the story of “The Land of Boz”…" at bounding box center [650, 592] width 889 height 333
click at [1089, 652] on div "Costacos Brothers "Land of Boz" This ghost tells the story of “The Land of Boz”…" at bounding box center [650, 592] width 889 height 333
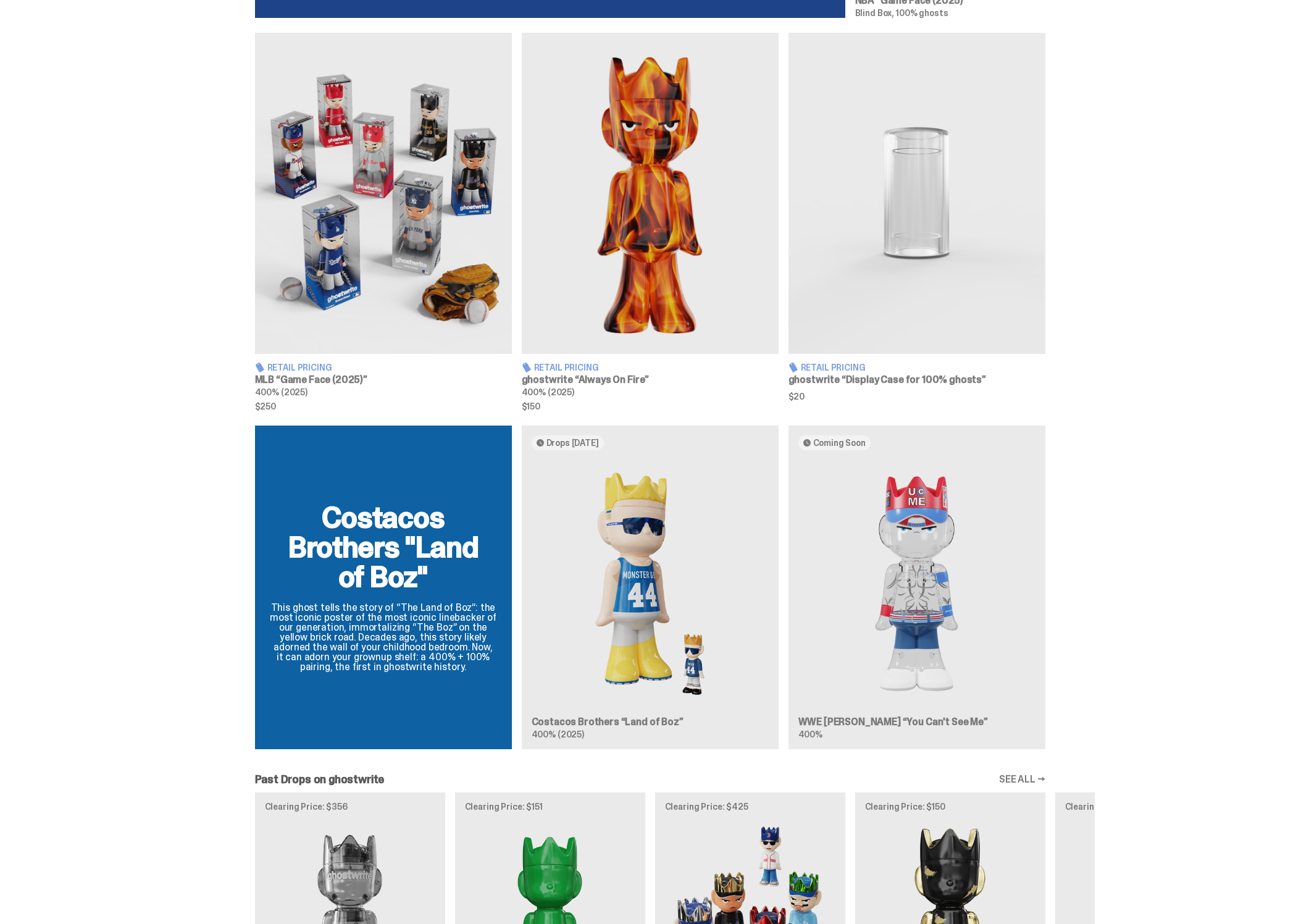
click at [940, 721] on div "Costacos Brothers "Land of Boz" This ghost tells the story of “The Land of Boz”…" at bounding box center [650, 592] width 889 height 333
click at [940, 721] on div "Costacos Brothers "Land of Boz" This ghost tells the story of “The Land of Boz”…" at bounding box center [650, 592] width 889 height 333
click at [973, 701] on div "Costacos Brothers "Land of Boz" This ghost tells the story of “The Land of Boz”…" at bounding box center [650, 592] width 889 height 333
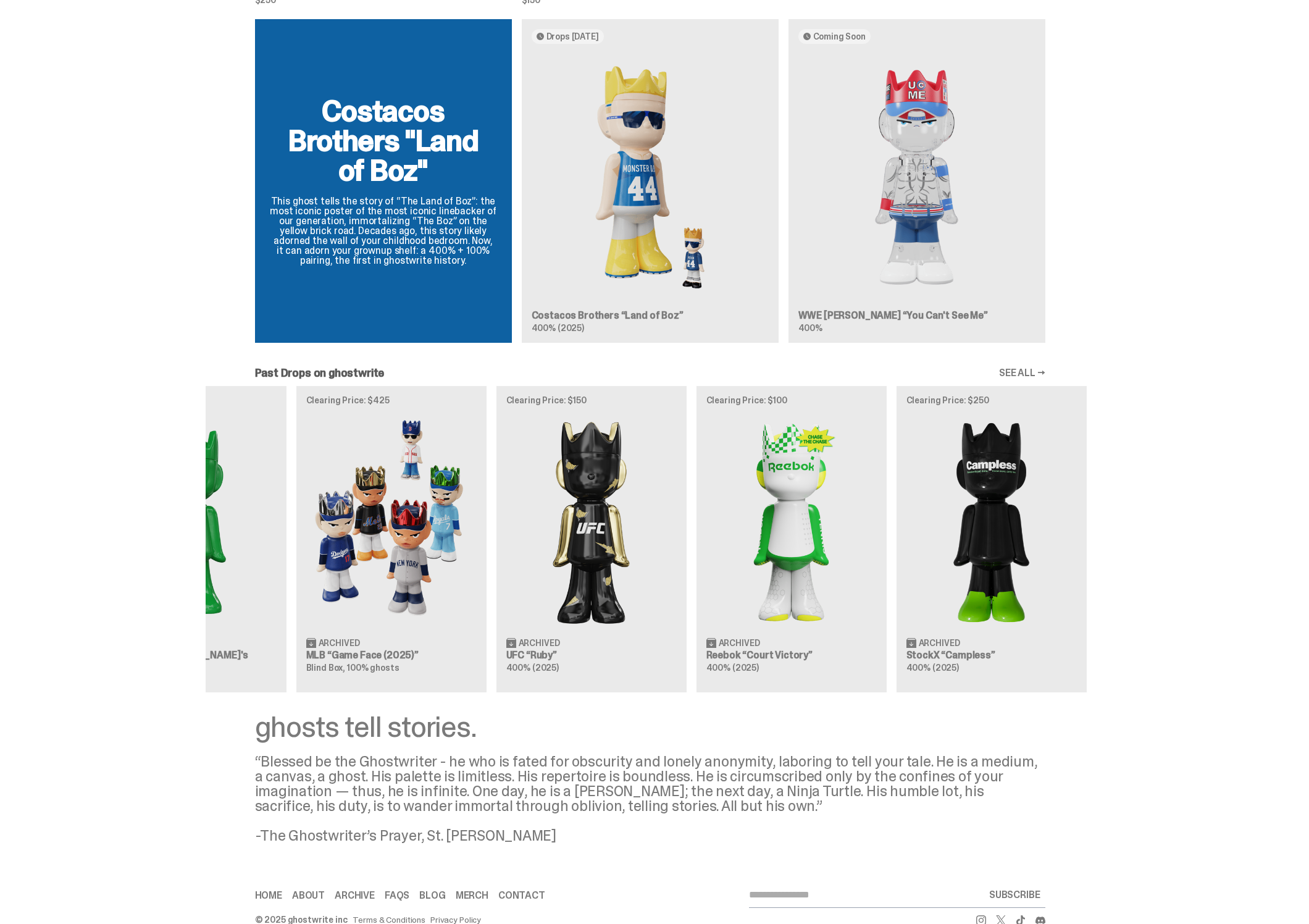
scroll to position [0, 362]
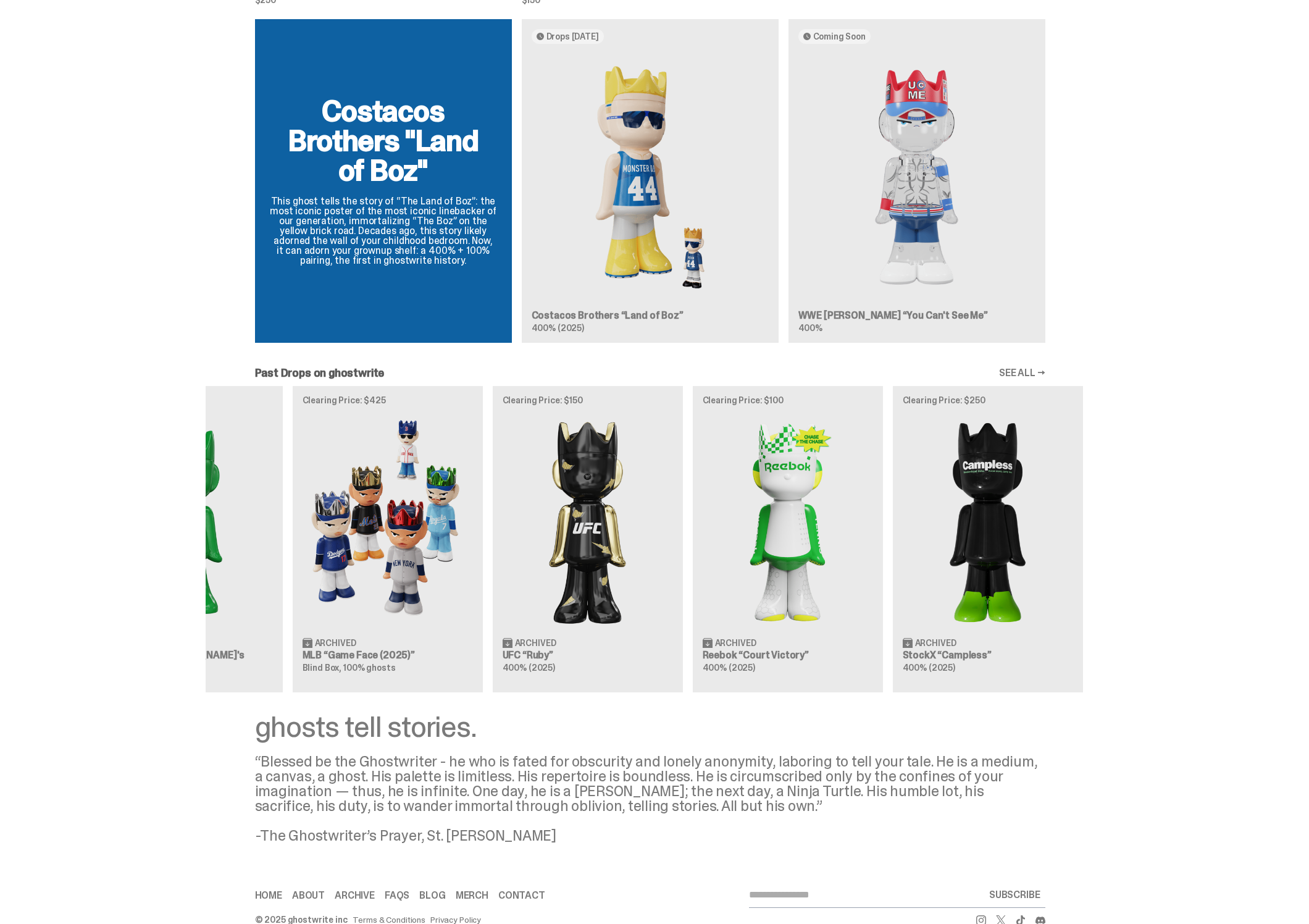
click at [531, 602] on div "Clearing Price: $356 Archived ghostwrite “Two” 400% (2025) Clearing Price: $151…" at bounding box center [650, 539] width 889 height 306
click at [1186, 592] on div "Past Drops on ghostwrite SEE ALL → Clearing Price: $356 Archived ghostwrite “Tw…" at bounding box center [650, 530] width 1300 height 325
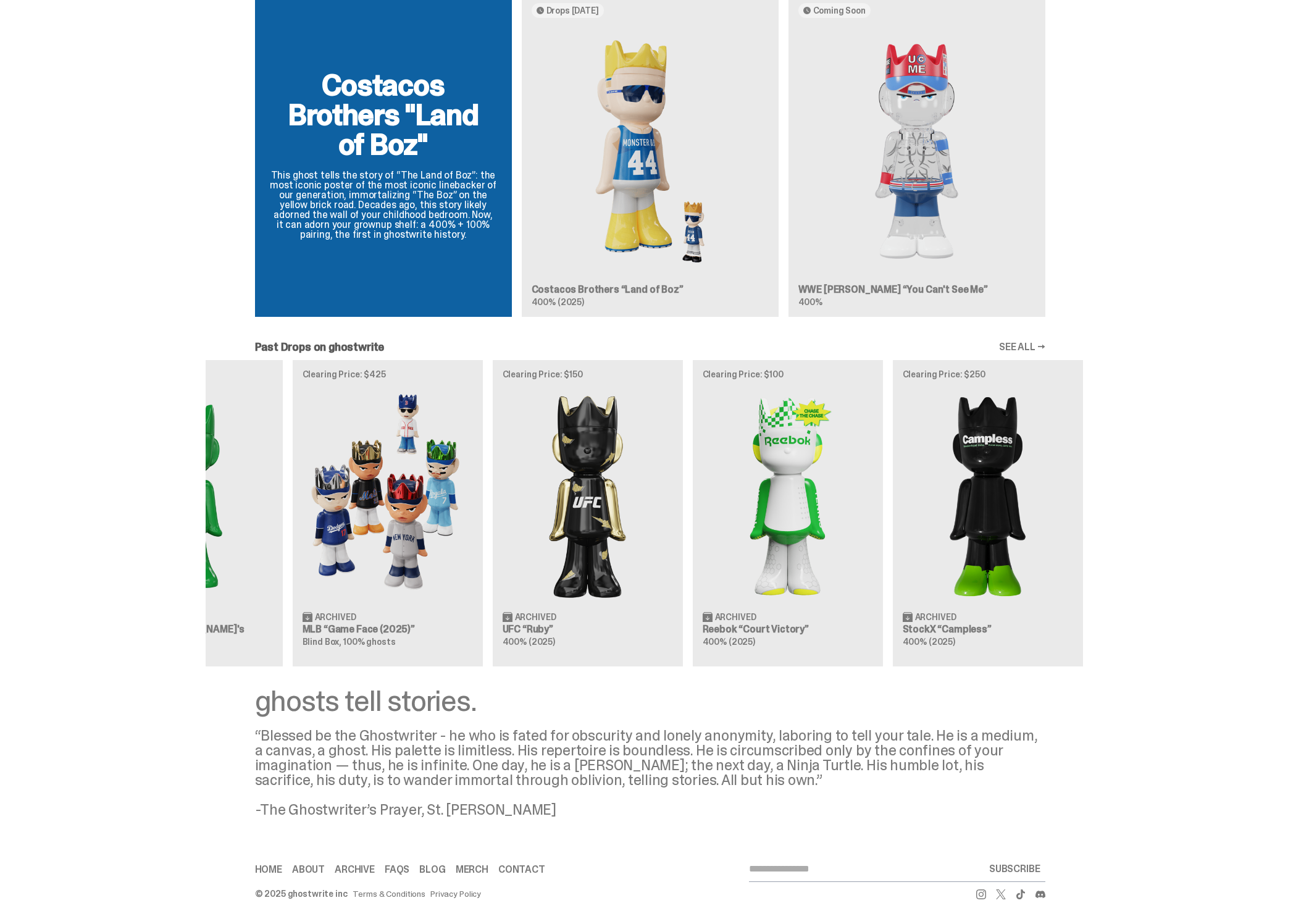
click at [1125, 732] on div "ghosts tell stories. “Blessed be the Ghostwriter - he who is fated for obscurit…" at bounding box center [650, 751] width 1300 height 131
click at [1125, 732] on div "ghosts tell stories. “Blessed be the Ghostwriter - he who is fated for obscurit…" at bounding box center [650, 751] width 1300 height 131
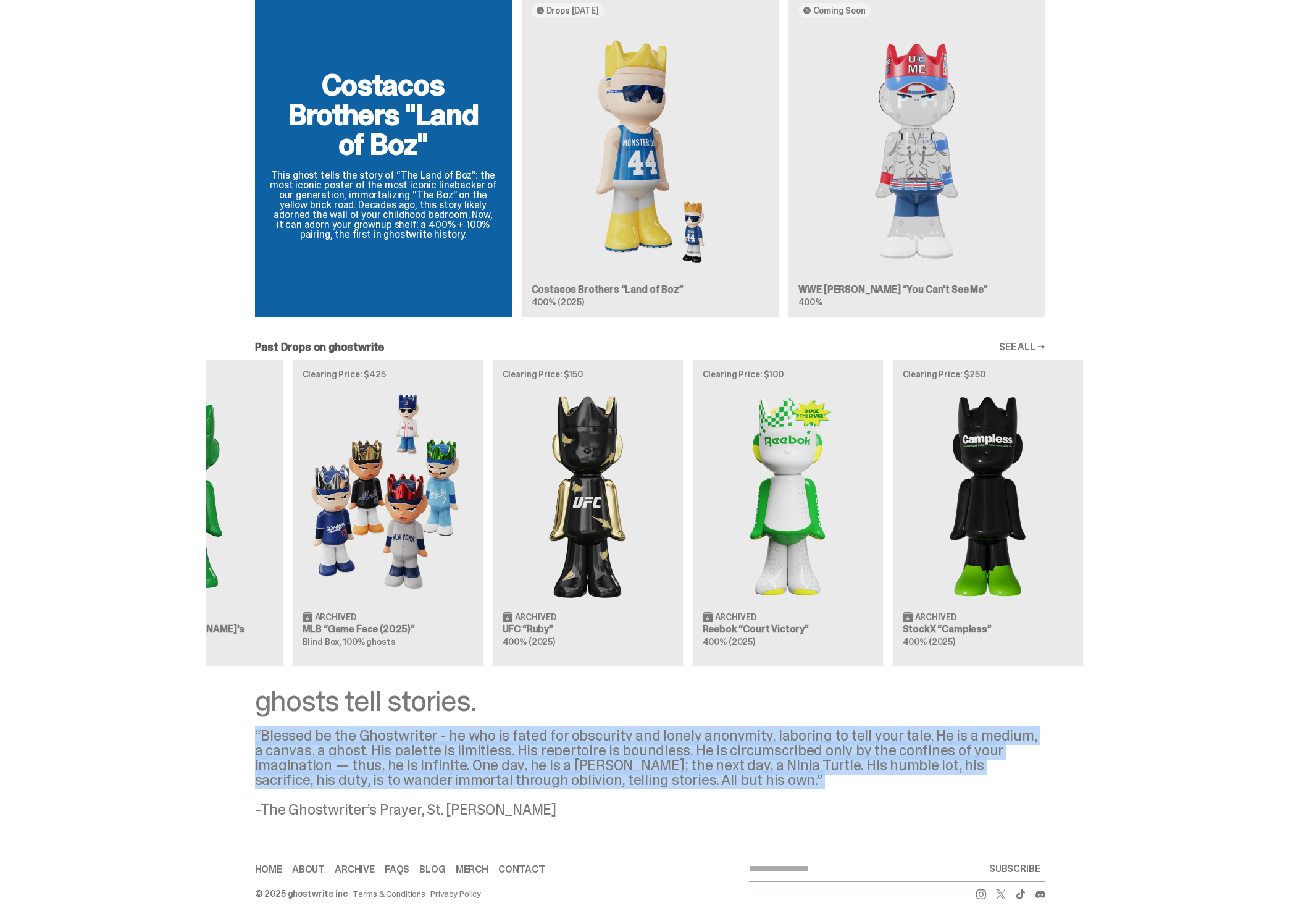
click at [1125, 732] on div "ghosts tell stories. “Blessed be the Ghostwriter - he who is fated for obscurit…" at bounding box center [650, 751] width 1300 height 131
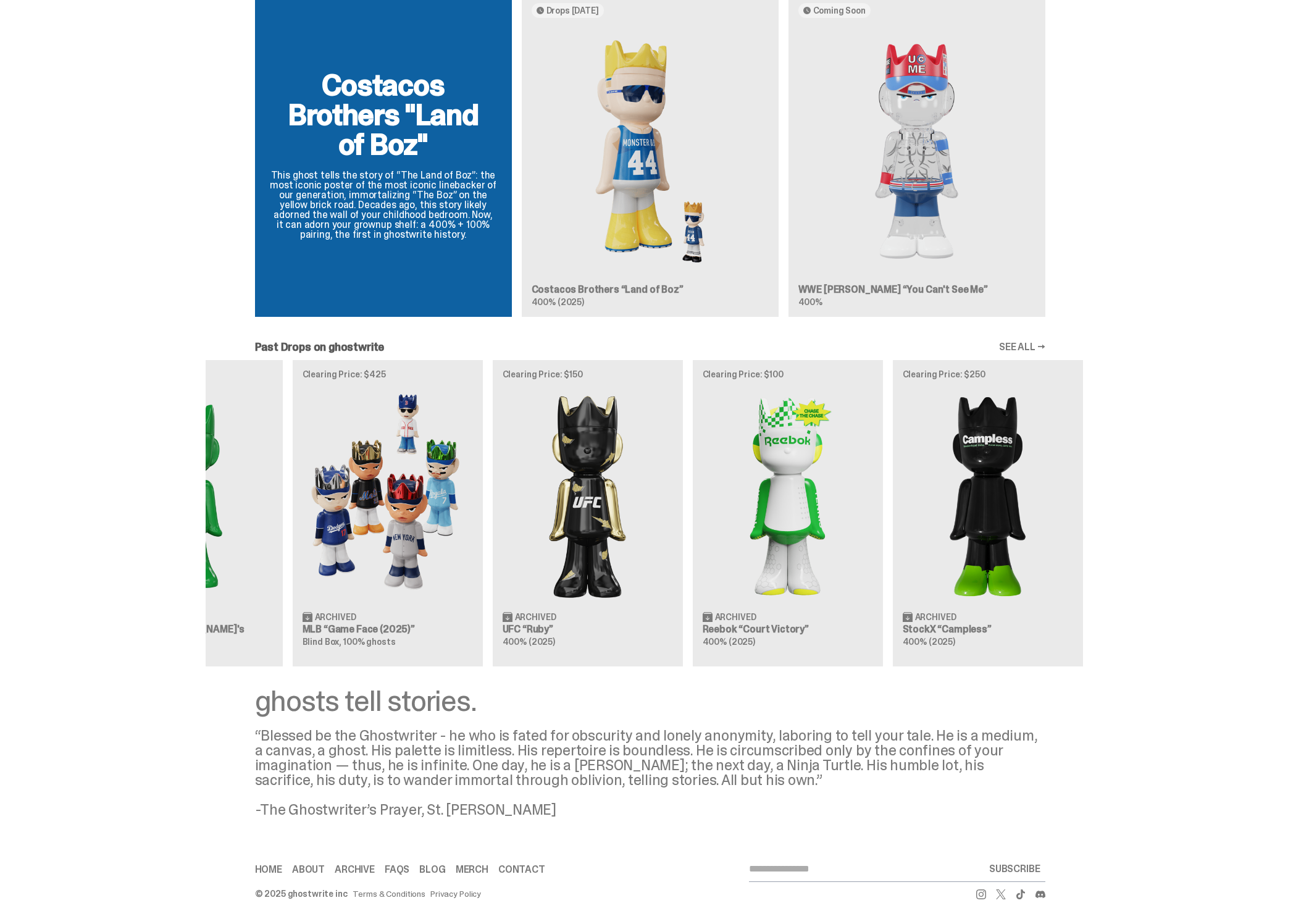
click at [1023, 745] on div "“Blessed be the Ghostwriter - he who is fated for obscurity and lonely anonymit…" at bounding box center [650, 772] width 790 height 89
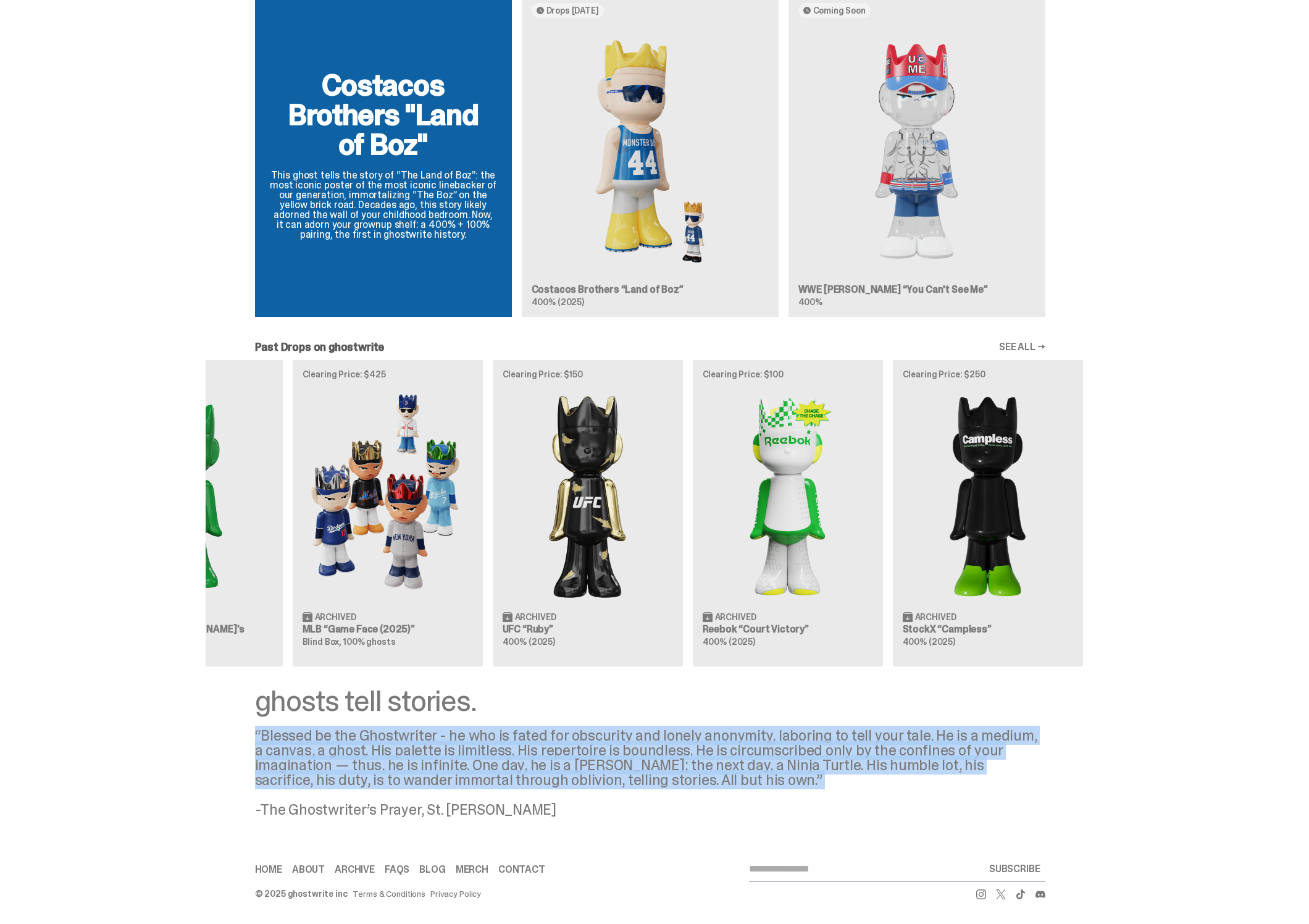
click at [1023, 745] on div "“Blessed be the Ghostwriter - he who is fated for obscurity and lonely anonymit…" at bounding box center [650, 772] width 790 height 89
click at [1025, 745] on div "“Blessed be the Ghostwriter - he who is fated for obscurity and lonely anonymit…" at bounding box center [650, 772] width 790 height 89
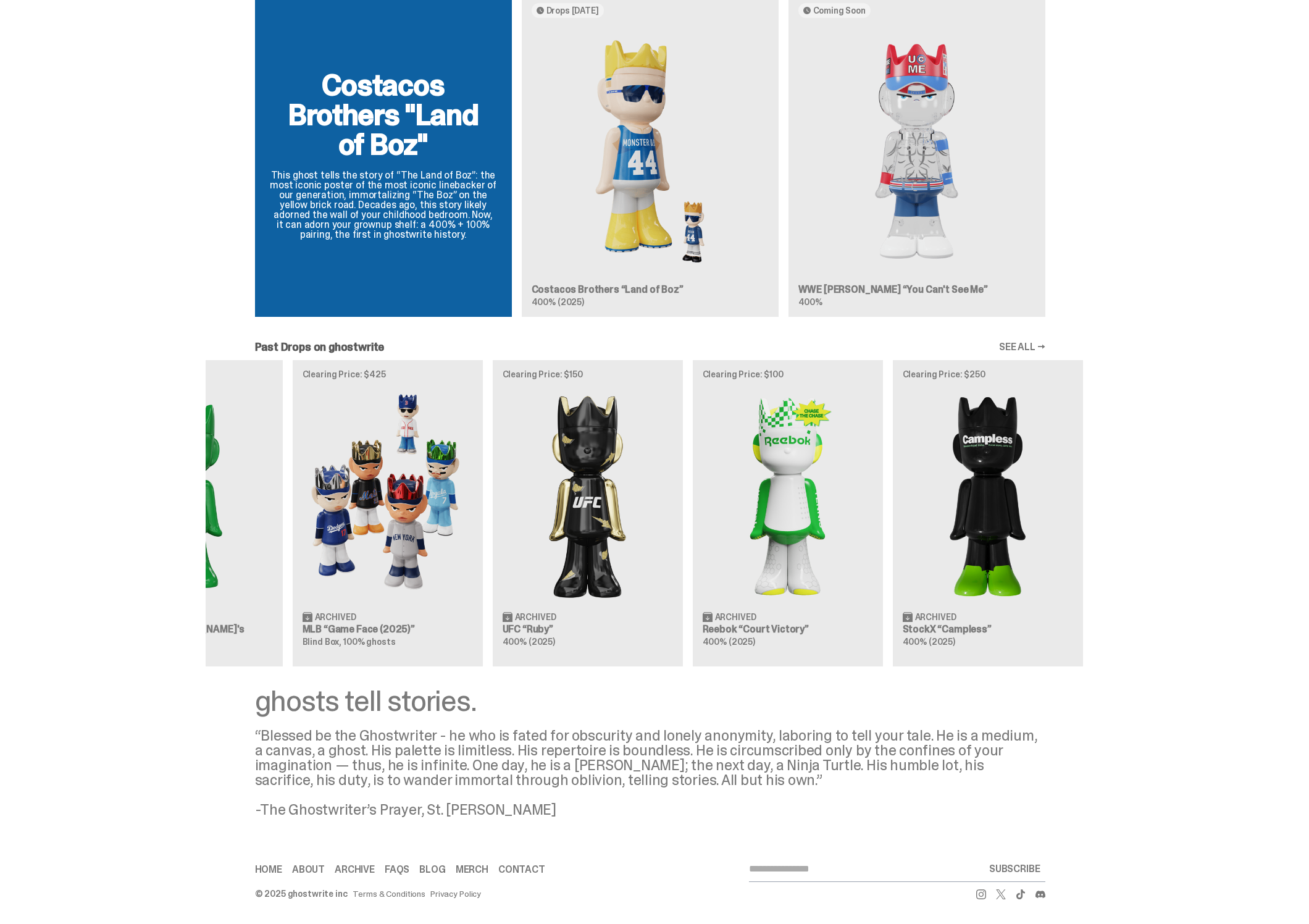
click at [1051, 742] on div "ghosts tell stories. “Blessed be the Ghostwriter - he who is fated for obscurit…" at bounding box center [650, 751] width 1300 height 131
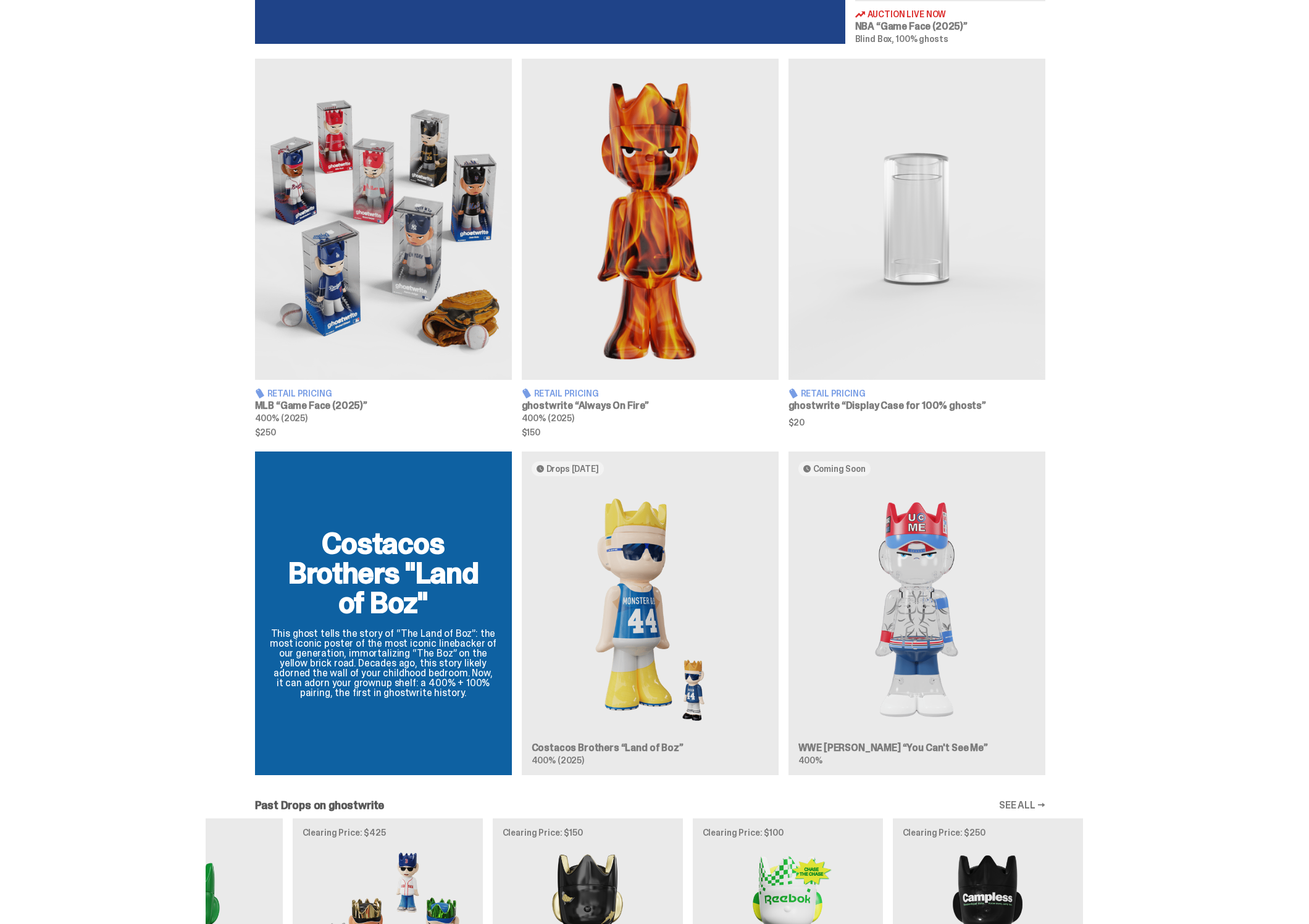
scroll to position [533, 0]
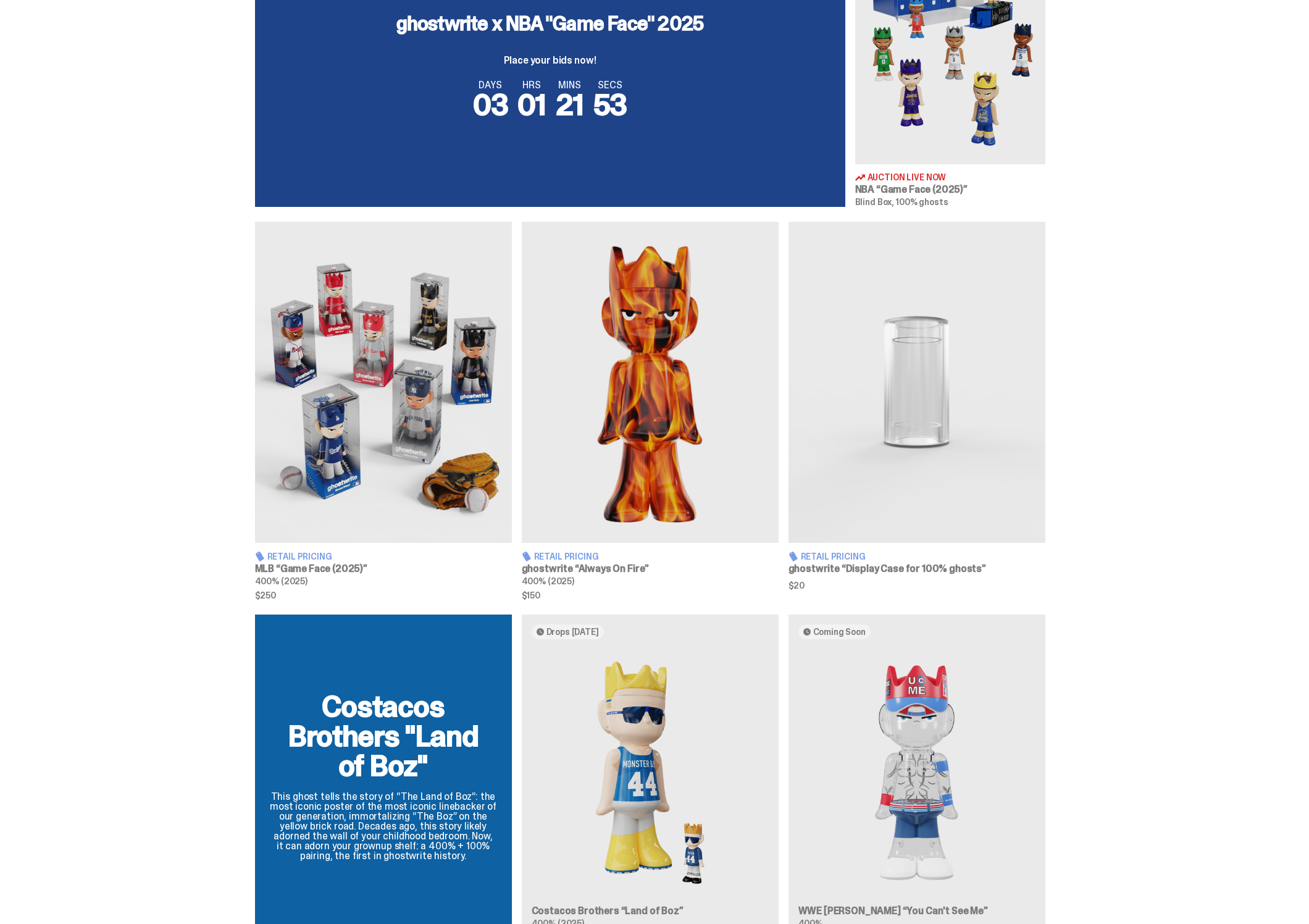
click at [1158, 563] on div "Retail Pricing MLB “Game Face (2025)” 400% (2025) $250 Retail Pricing ghostwrit…" at bounding box center [650, 410] width 1300 height 377
click at [901, 710] on div "Costacos Brothers "Land of Boz" This ghost tells the story of “The Land of Boz”…" at bounding box center [650, 780] width 889 height 333
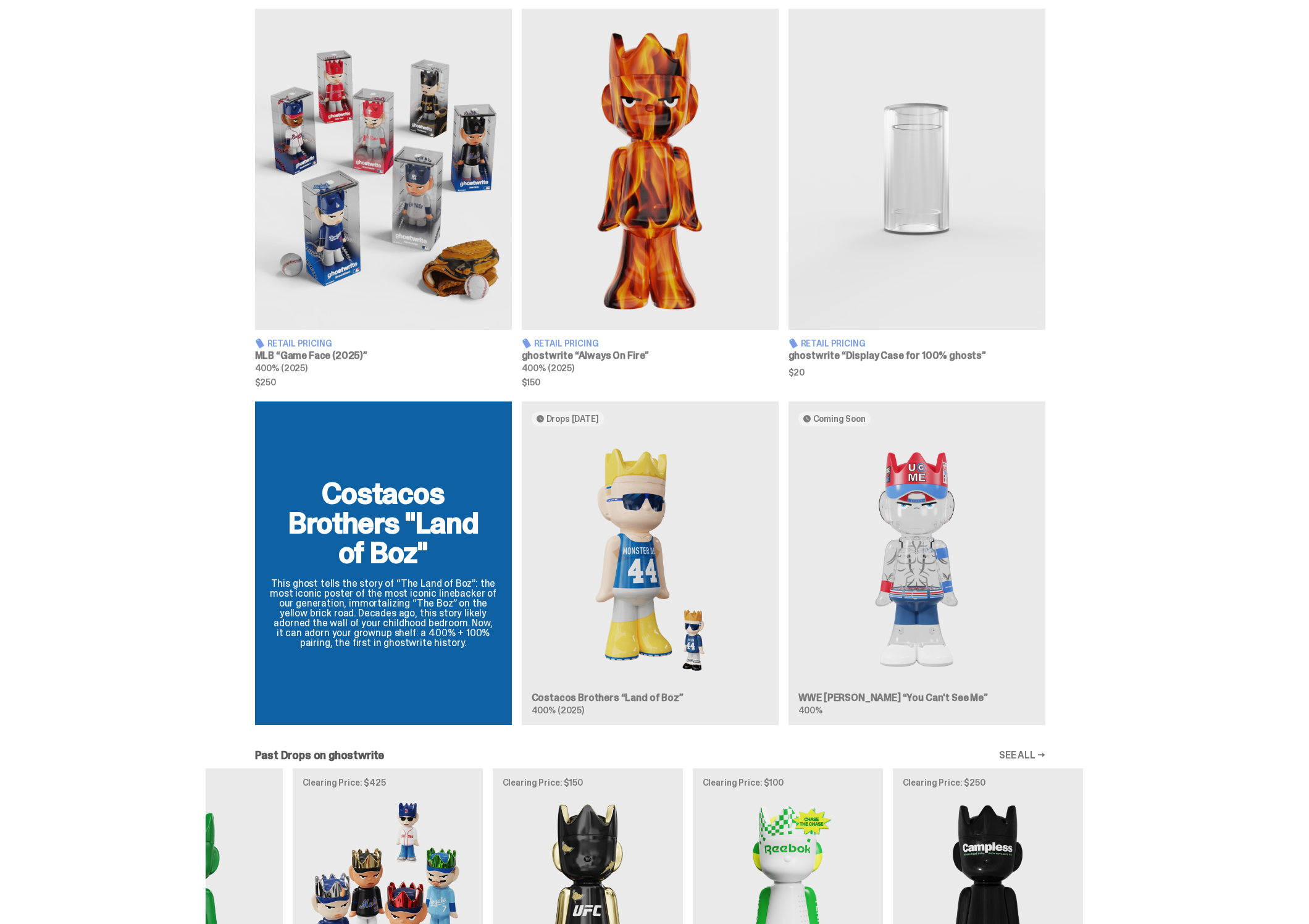
scroll to position [754, 0]
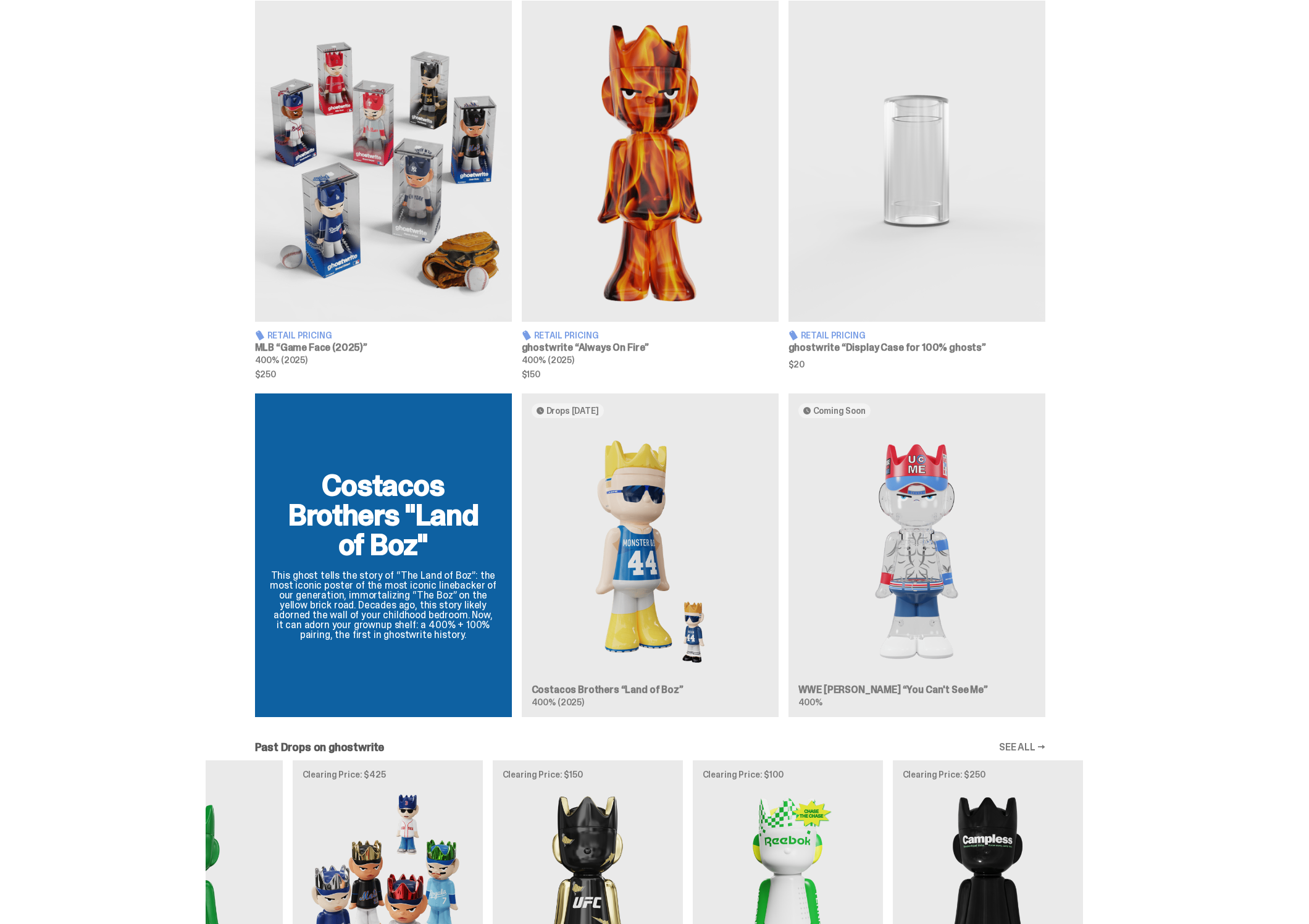
click at [651, 553] on div "Costacos Brothers "Land of Boz" This ghost tells the story of “The Land of Boz”…" at bounding box center [650, 560] width 889 height 333
click at [888, 562] on div "Costacos Brothers "Land of Boz" This ghost tells the story of “The Land of Boz”…" at bounding box center [650, 560] width 889 height 333
click at [906, 571] on div "Costacos Brothers "Land of Boz" This ghost tells the story of “The Land of Boz”…" at bounding box center [650, 560] width 889 height 333
click at [927, 581] on div "Costacos Brothers "Land of Boz" This ghost tells the story of “The Land of Boz”…" at bounding box center [650, 560] width 889 height 333
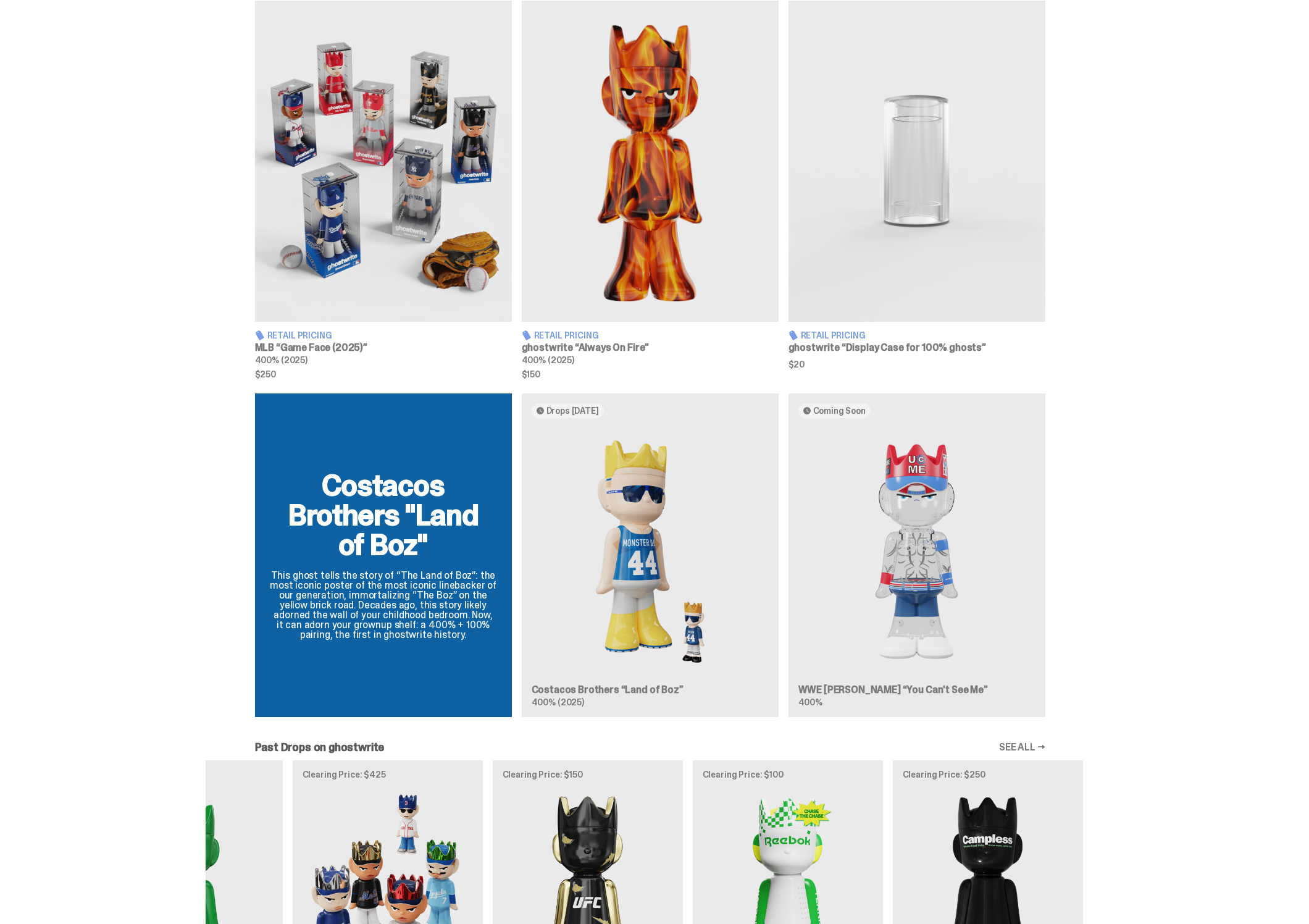
click at [926, 580] on div "Costacos Brothers "Land of Boz" This ghost tells the story of “The Land of Boz”…" at bounding box center [650, 560] width 889 height 333
click at [930, 569] on div "Costacos Brothers "Land of Boz" This ghost tells the story of “The Land of Boz”…" at bounding box center [650, 560] width 889 height 333
click at [975, 569] on div "Costacos Brothers "Land of Boz" This ghost tells the story of “The Land of Boz”…" at bounding box center [650, 560] width 889 height 333
click at [927, 559] on div "Costacos Brothers "Land of Boz" This ghost tells the story of “The Land of Boz”…" at bounding box center [650, 560] width 889 height 333
click at [904, 545] on div "Costacos Brothers "Land of Boz" This ghost tells the story of “The Land of Boz”…" at bounding box center [650, 560] width 889 height 333
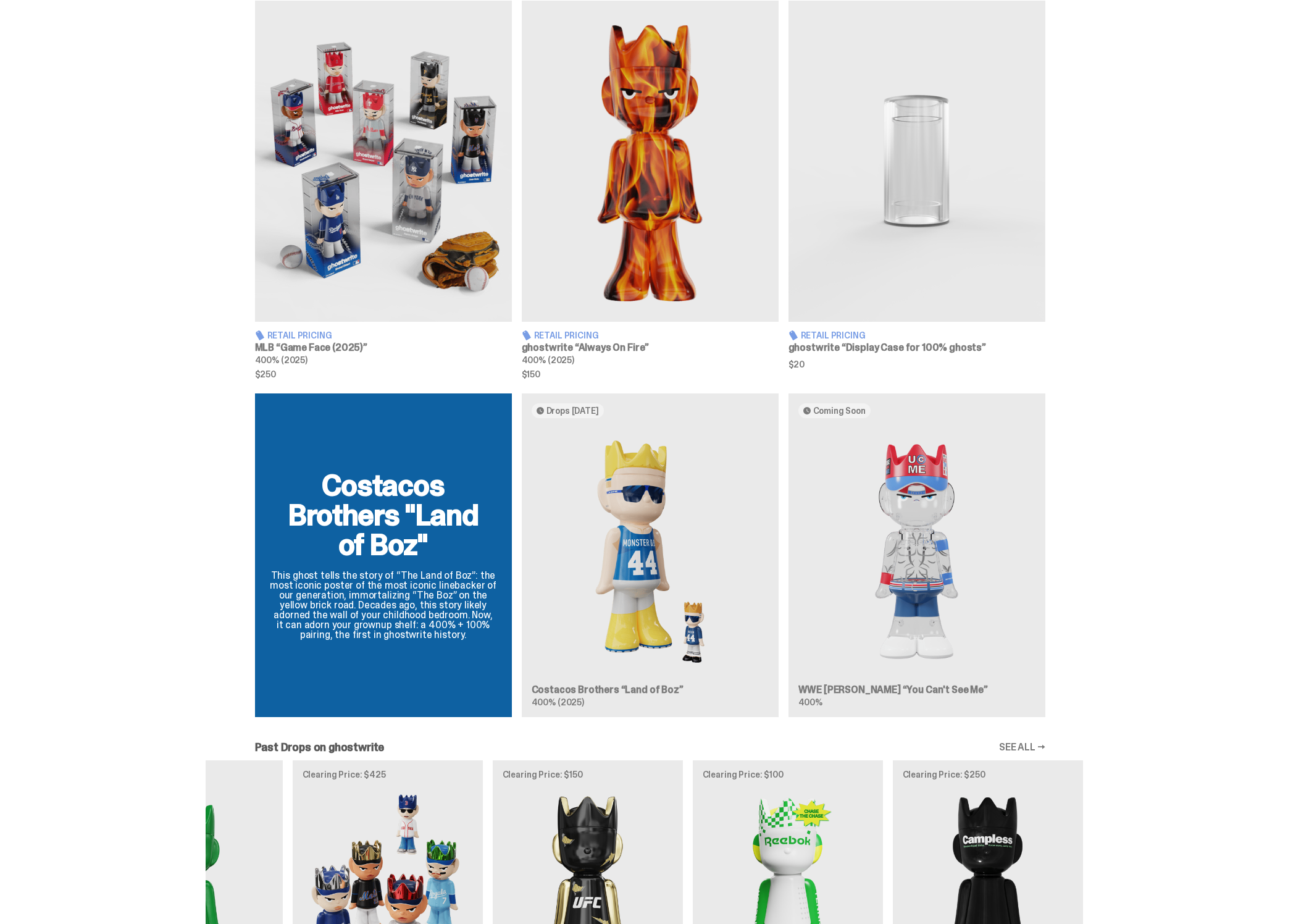
scroll to position [0, 0]
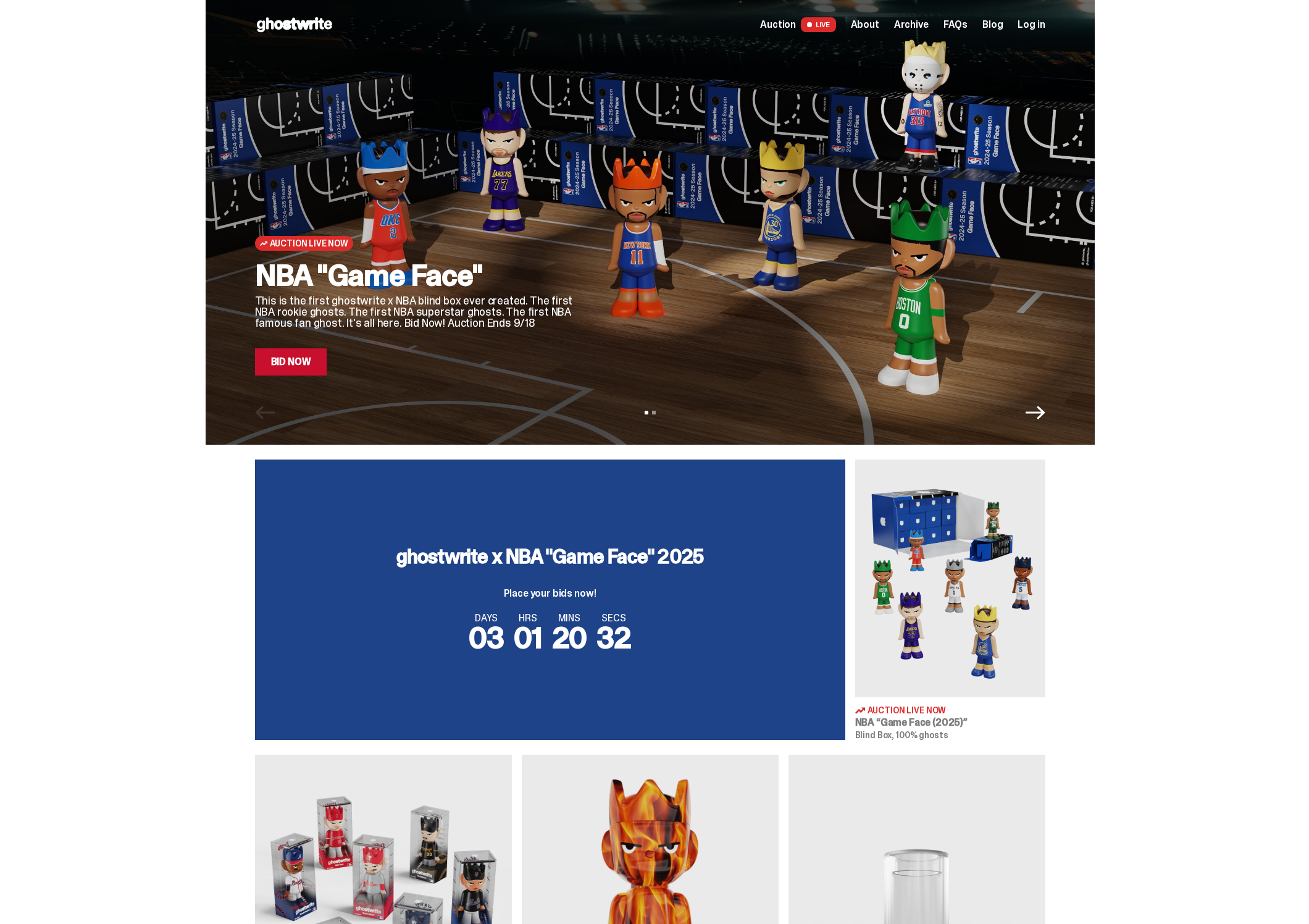
click at [629, 519] on div "ghostwrite x NBA "Game Face" 2025 Place your bids now! DAYS 03 HRS 01 MINS 20 S…" at bounding box center [550, 599] width 590 height 281
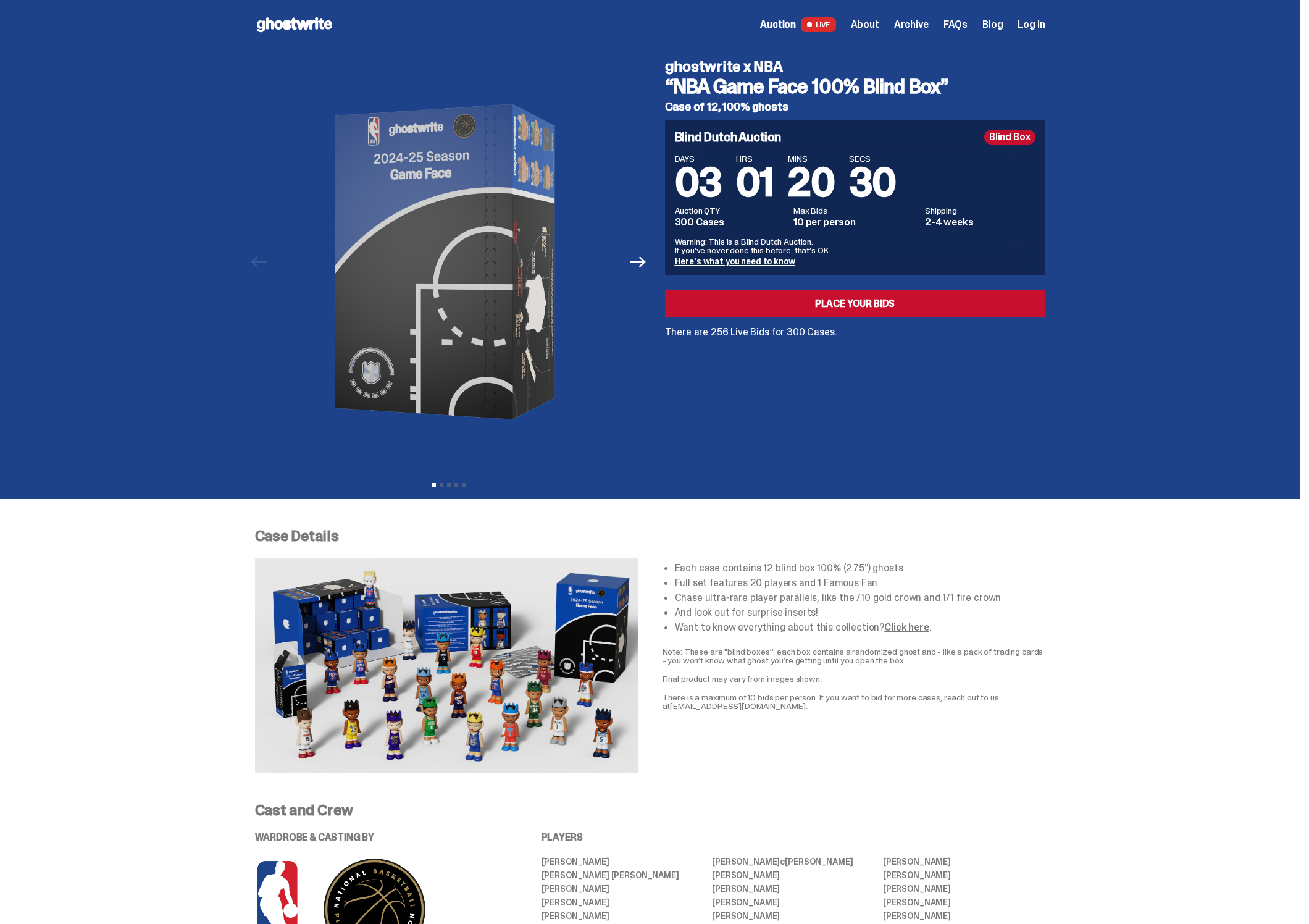
click at [814, 392] on div "ghostwrite x NBA “NBA Game Face 100% Blind Box” Case of 12, 100% ghosts Blind D…" at bounding box center [847, 262] width 395 height 425
click at [860, 304] on link "Place your Bids" at bounding box center [855, 304] width 380 height 27
click at [796, 30] on span "Auction" at bounding box center [778, 24] width 36 height 10
click at [823, 27] on span "LIVE" at bounding box center [818, 25] width 35 height 15
drag, startPoint x: 1003, startPoint y: 123, endPoint x: 1022, endPoint y: 136, distance: 23.0
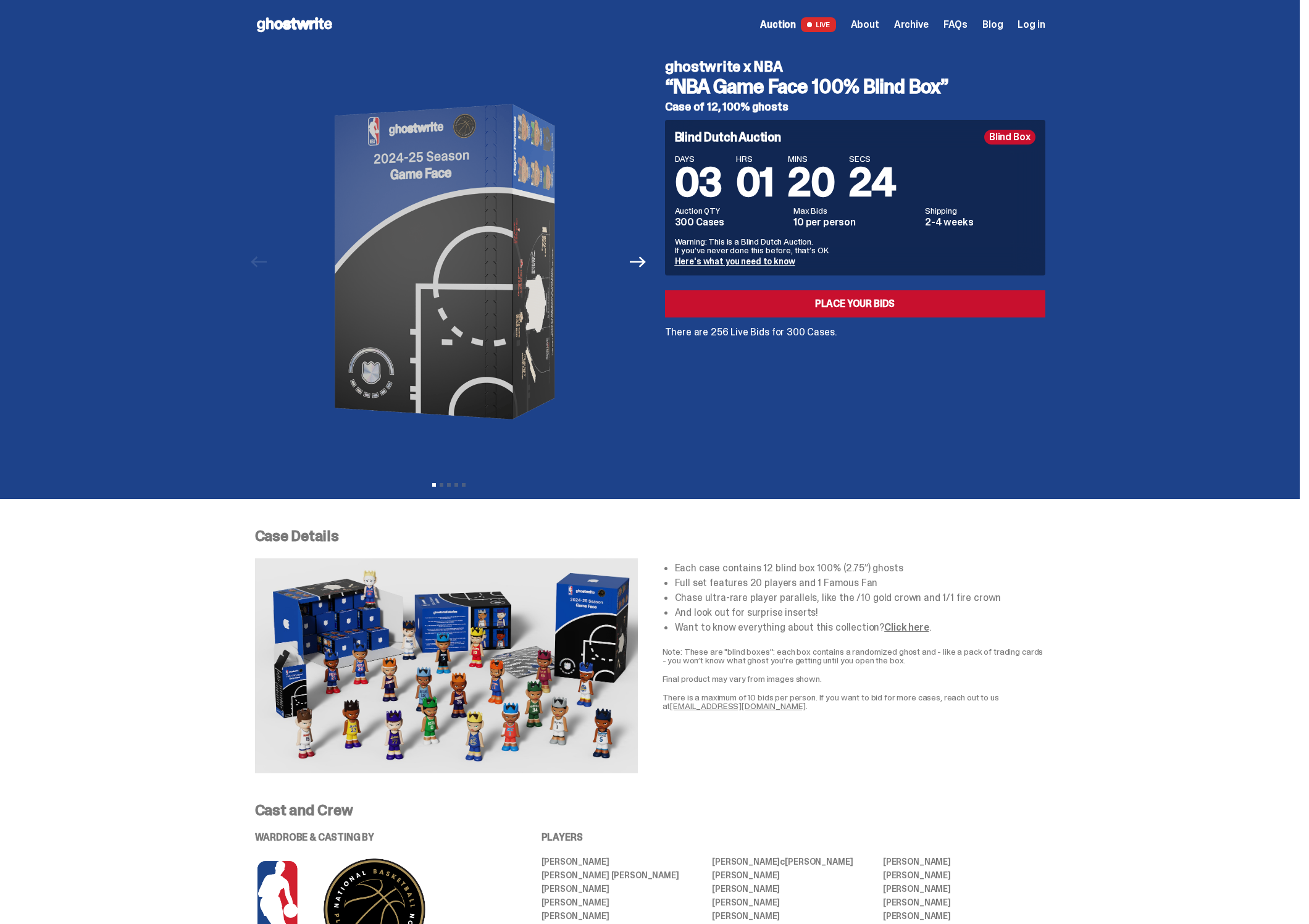
click at [1003, 123] on div "Blind Dutch Auction Blind Box DAYS 03 HRS 01 MINS 20 SECS 24 Auction QTY 300 Ca…" at bounding box center [855, 197] width 380 height 156
click at [1022, 136] on div "Blind Box" at bounding box center [1010, 137] width 51 height 15
drag, startPoint x: 1023, startPoint y: 140, endPoint x: 1031, endPoint y: 144, distance: 8.9
click at [1028, 143] on div "Blind Box" at bounding box center [1010, 137] width 51 height 15
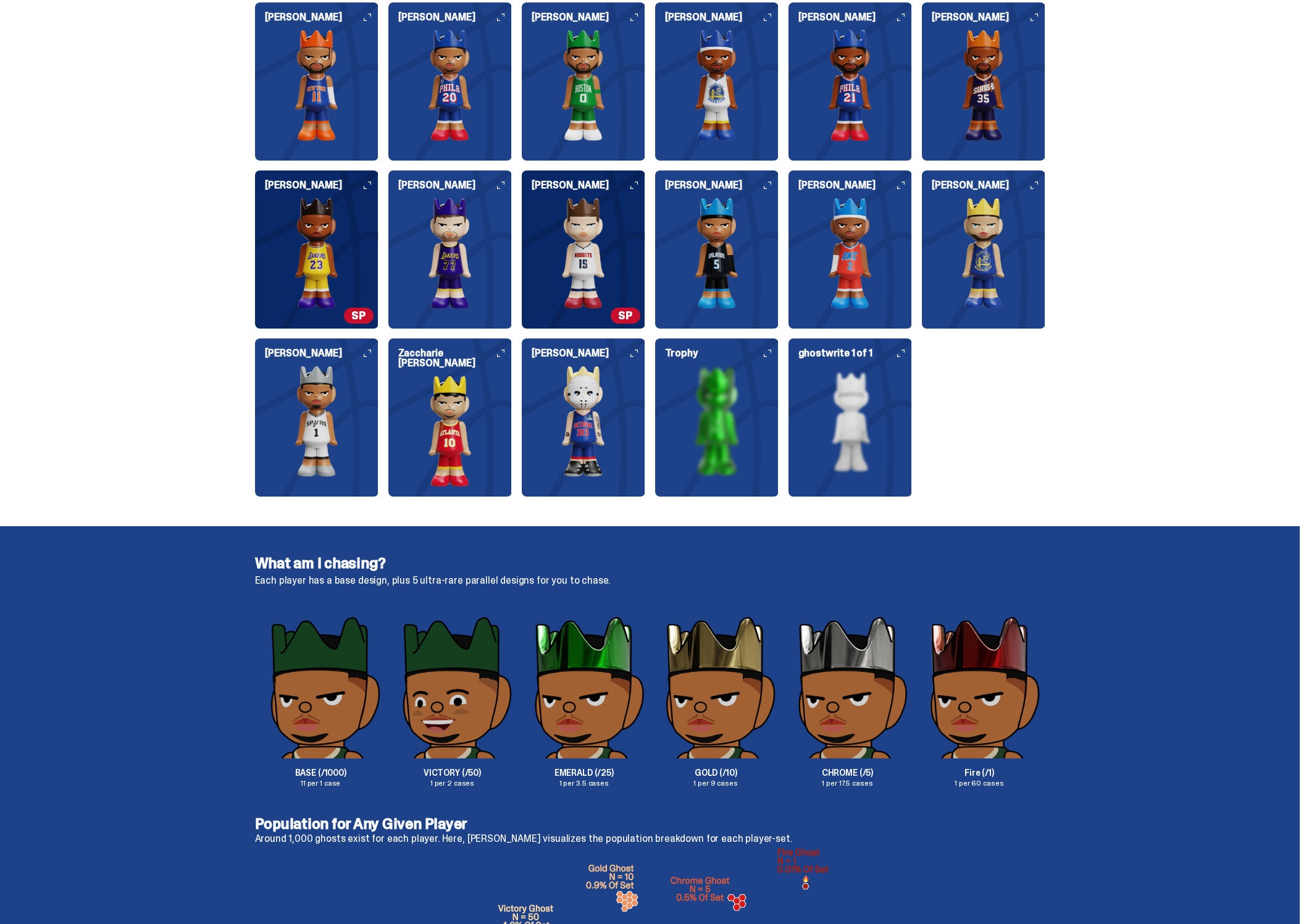
click at [1125, 426] on div "Who's in the set? Our full set features the 20 different players and 1 Famous F…" at bounding box center [650, 148] width 1300 height 756
